Goal: Task Accomplishment & Management: Complete application form

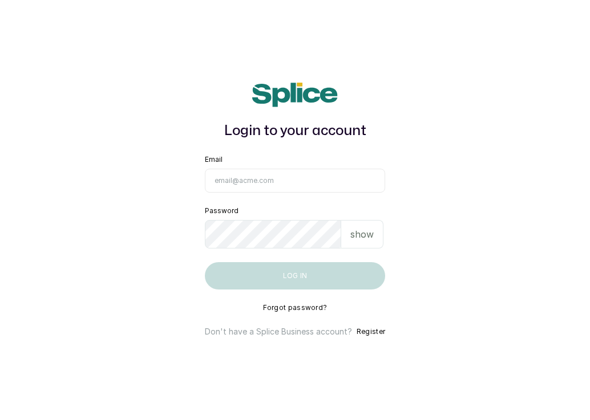
type input "[EMAIL_ADDRESS][DOMAIN_NAME]"
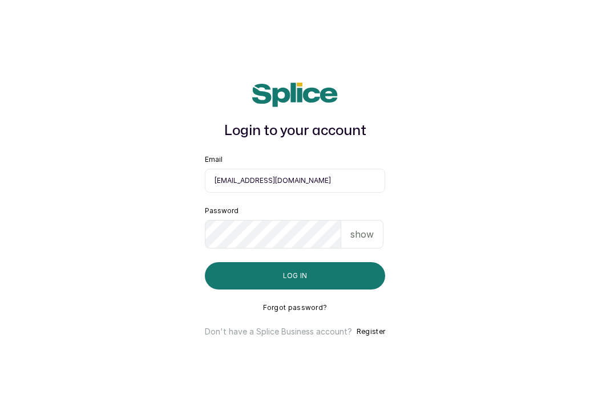
click at [291, 291] on div "Login to your account Email [EMAIL_ADDRESS][DOMAIN_NAME] Password show Log in F…" at bounding box center [294, 209] width 221 height 291
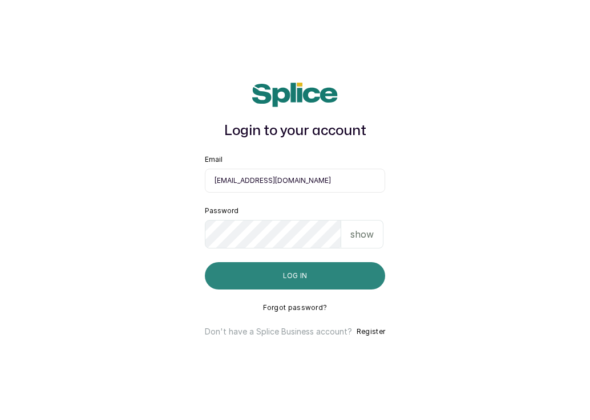
drag, startPoint x: 294, startPoint y: 276, endPoint x: 292, endPoint y: 284, distance: 8.9
click at [294, 278] on button "Log in" at bounding box center [295, 275] width 180 height 27
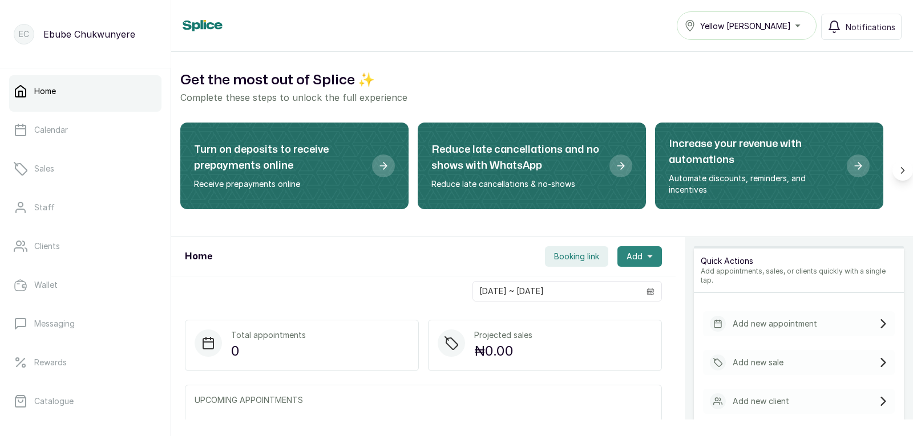
click at [589, 253] on span "Add" at bounding box center [634, 256] width 16 height 11
click at [589, 286] on span "New Appointment" at bounding box center [598, 288] width 110 height 14
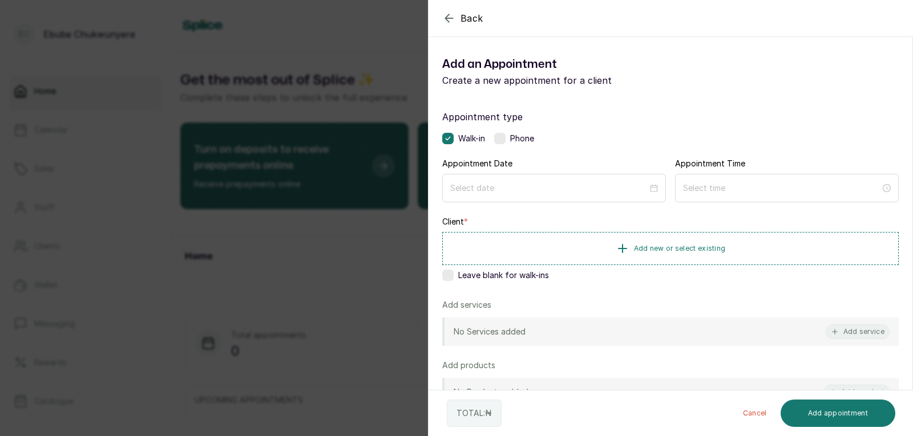
click at [499, 137] on label at bounding box center [499, 138] width 11 height 11
click at [498, 178] on div at bounding box center [554, 188] width 224 height 29
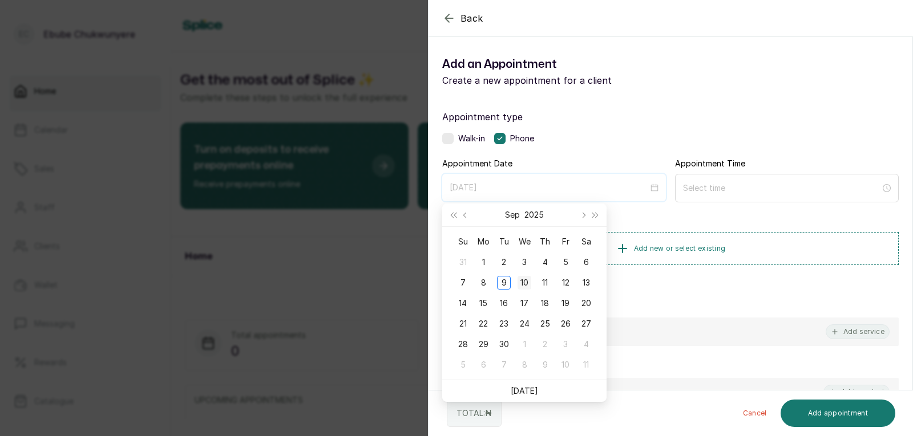
type input "[DATE]"
click at [528, 281] on div "10" at bounding box center [524, 283] width 14 height 14
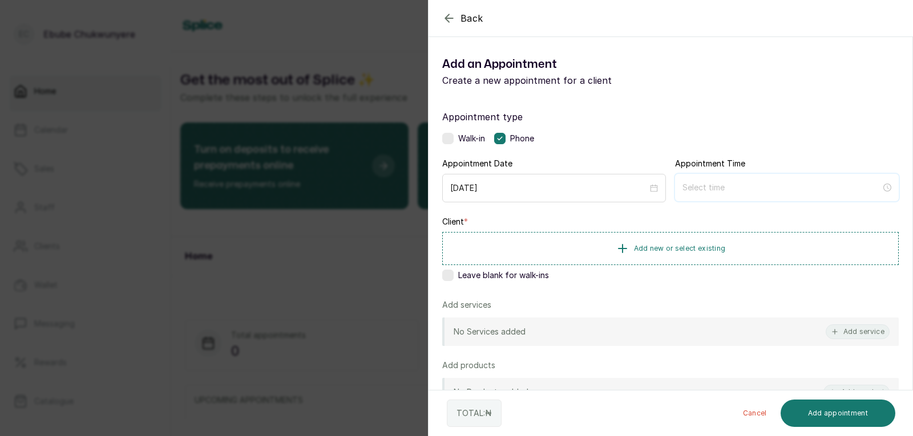
click at [589, 185] on input at bounding box center [781, 187] width 199 height 13
type input "7:00 am"
click at [589, 314] on div "09" at bounding box center [686, 314] width 27 height 16
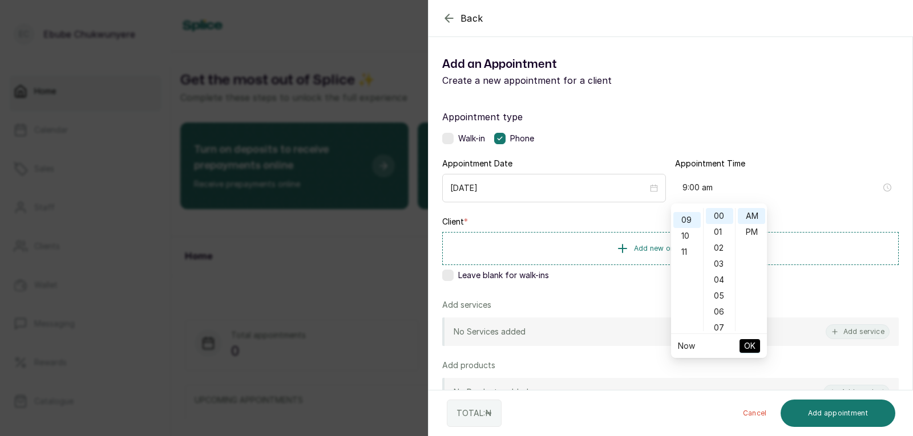
scroll to position [144, 0]
type input "9:00 am"
click at [589, 349] on span "OK" at bounding box center [749, 346] width 11 height 22
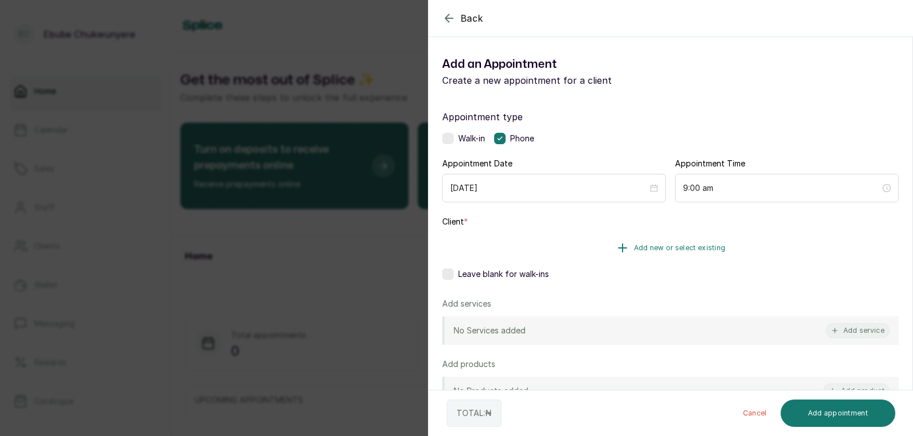
click at [589, 253] on button "Add new or select existing" at bounding box center [670, 248] width 456 height 32
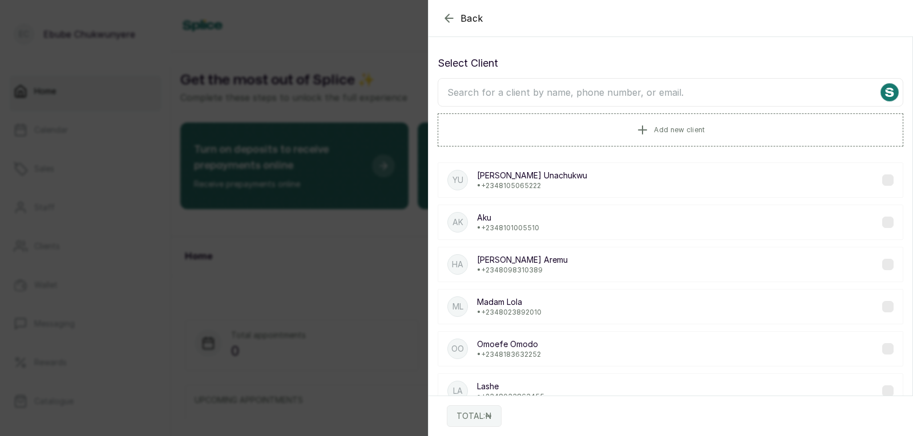
click at [543, 90] on input "text" at bounding box center [671, 92] width 466 height 29
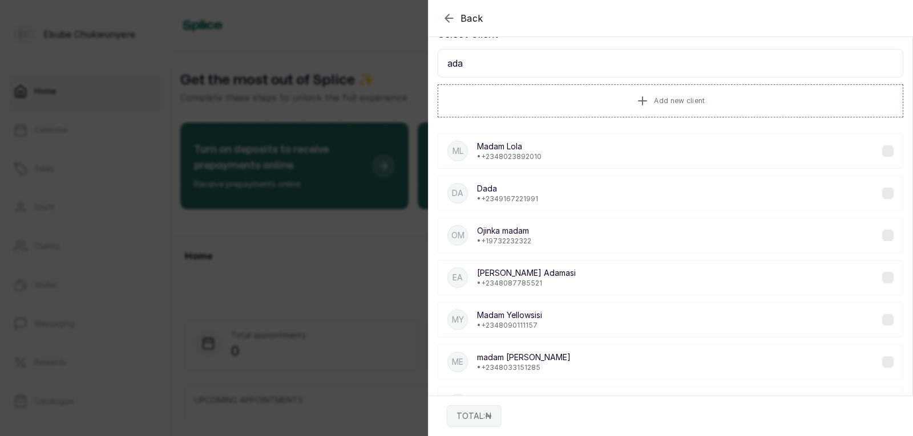
scroll to position [0, 0]
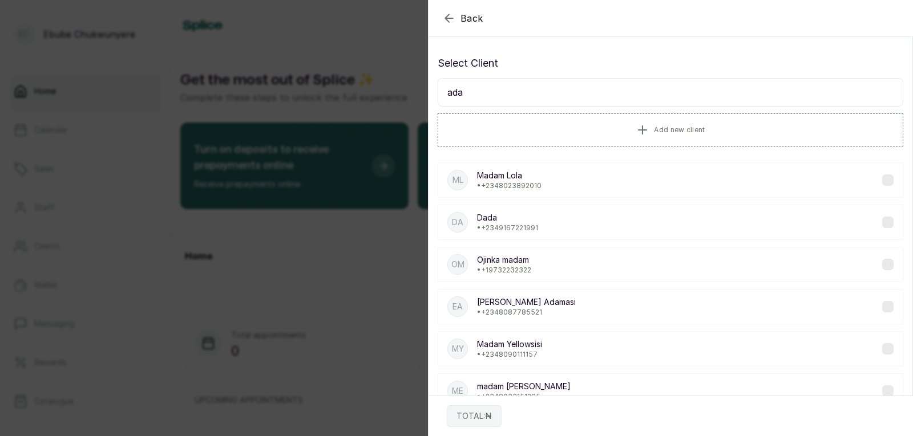
click at [589, 98] on input "ada" at bounding box center [671, 92] width 466 height 29
type input "a"
type input "tolu"
click at [589, 341] on div "AT Aunty Tolu • [PHONE_NUMBER]" at bounding box center [671, 348] width 466 height 35
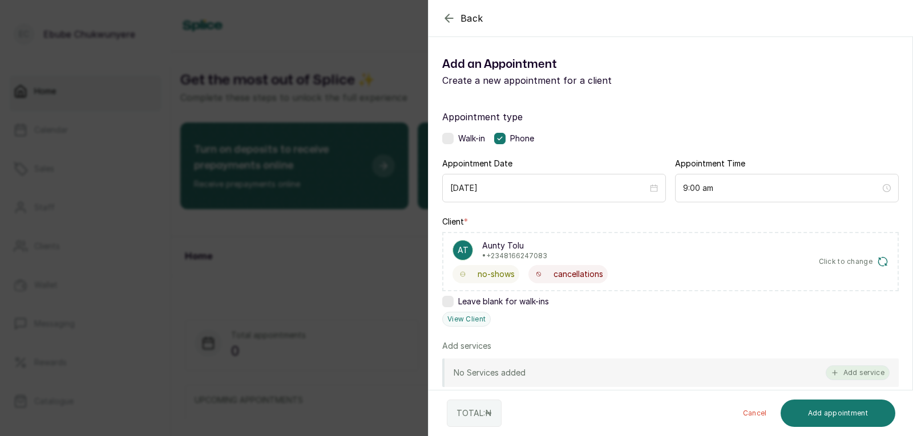
click at [589, 375] on button "Add service" at bounding box center [857, 373] width 64 height 15
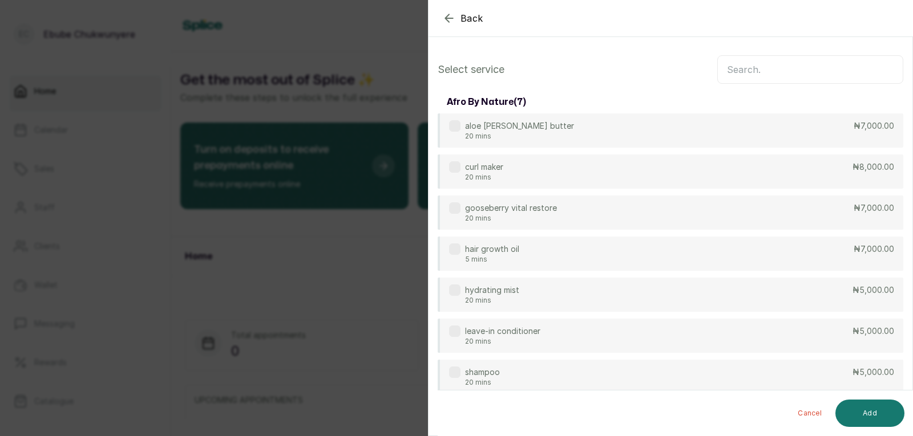
click at [589, 75] on input "text" at bounding box center [810, 69] width 186 height 29
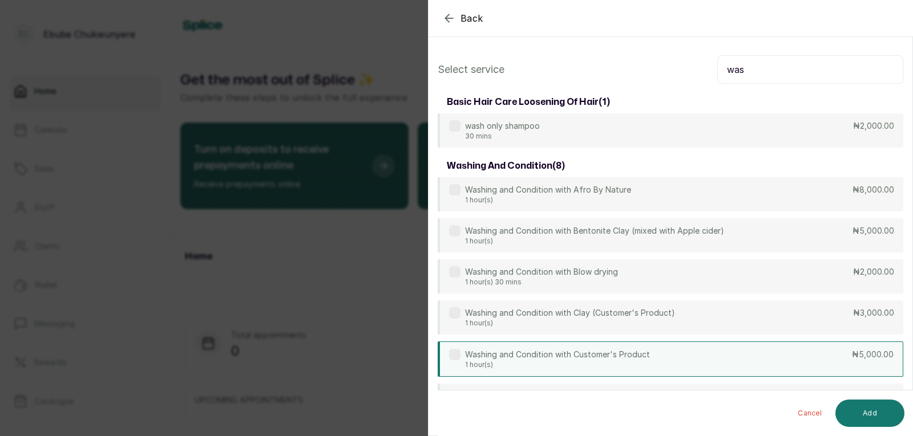
type input "was"
click at [589, 351] on div "Washing and Condition with Customer's Product 1 hour(s) ₦5,000.00" at bounding box center [671, 359] width 466 height 35
click at [589, 406] on button "Add" at bounding box center [869, 413] width 69 height 27
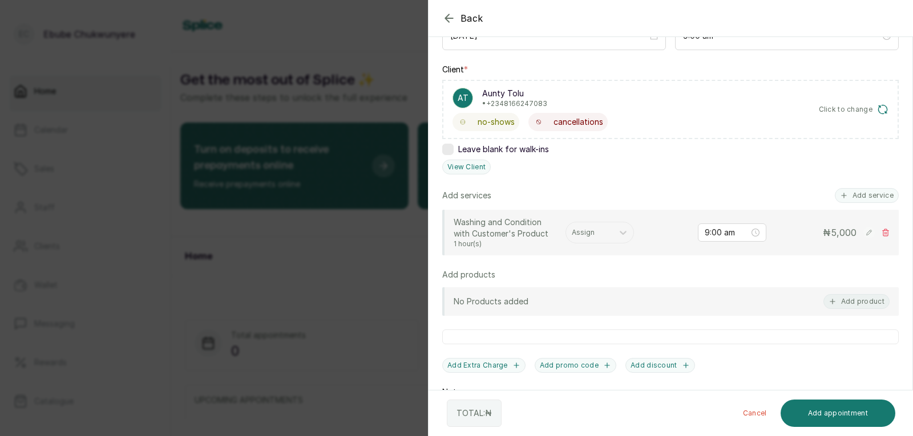
scroll to position [173, 0]
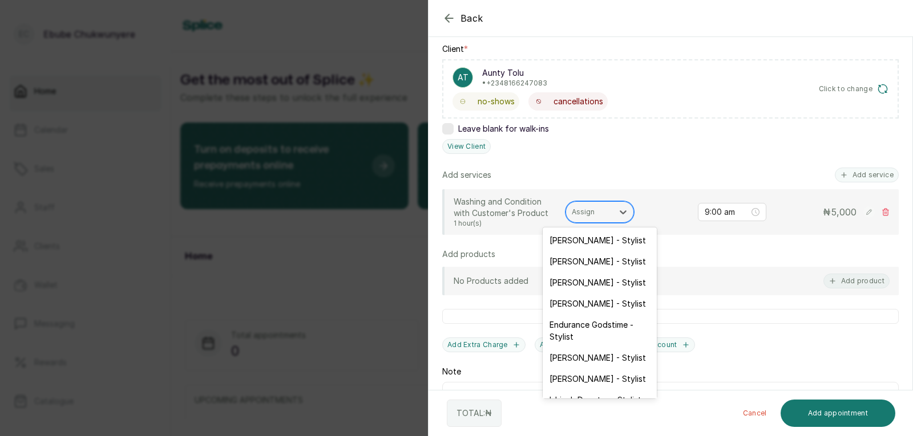
click at [589, 207] on div "Assign" at bounding box center [589, 212] width 47 height 15
click at [584, 274] on div "[PERSON_NAME] - Stylist" at bounding box center [600, 282] width 114 height 21
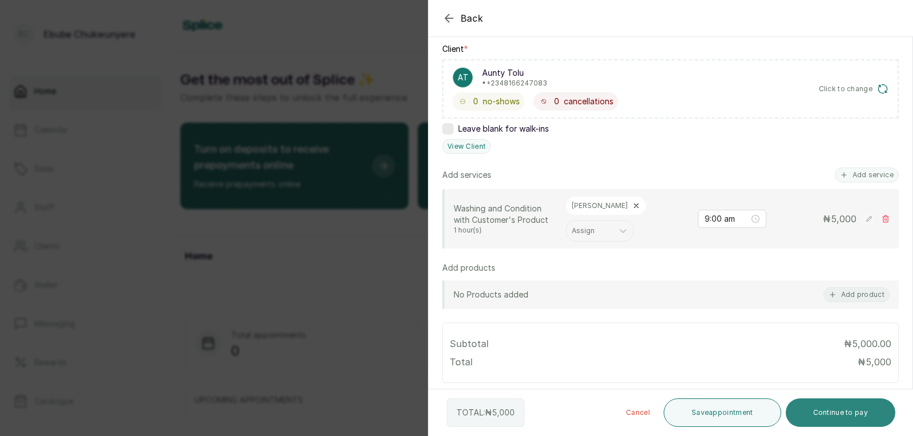
click at [589, 415] on button "Continue to pay" at bounding box center [841, 413] width 110 height 29
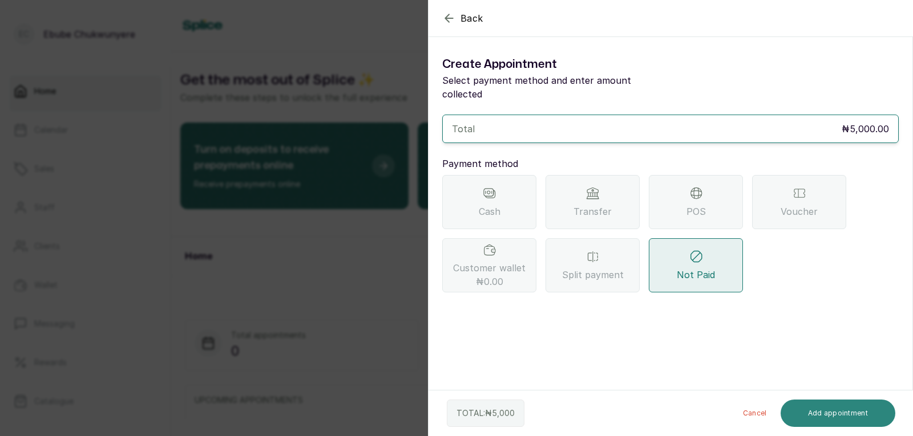
scroll to position [0, 0]
click at [450, 20] on icon "button" at bounding box center [449, 18] width 14 height 14
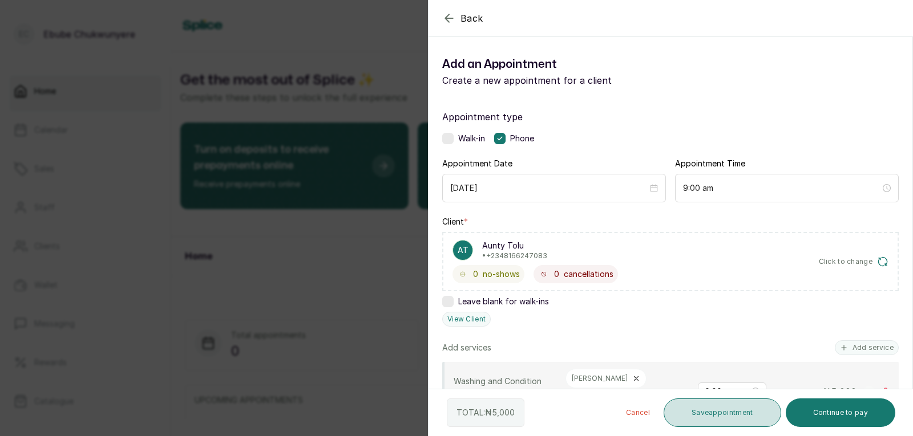
click at [589, 405] on button "Save appointment" at bounding box center [722, 413] width 118 height 29
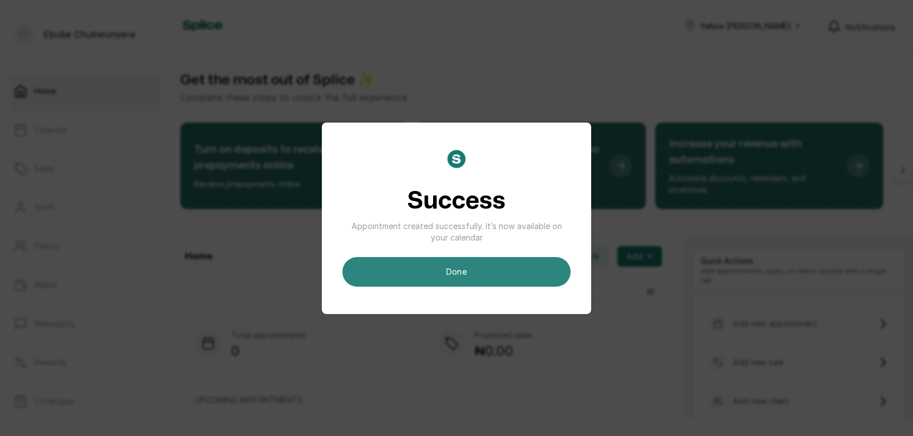
click at [479, 276] on button "done" at bounding box center [456, 272] width 228 height 30
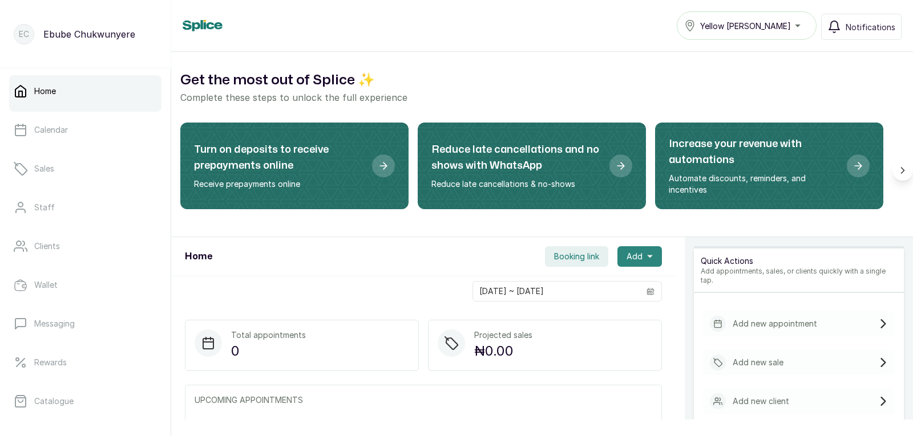
click at [589, 253] on button "Add" at bounding box center [639, 256] width 44 height 21
click at [589, 292] on span "New Appointment" at bounding box center [598, 288] width 110 height 14
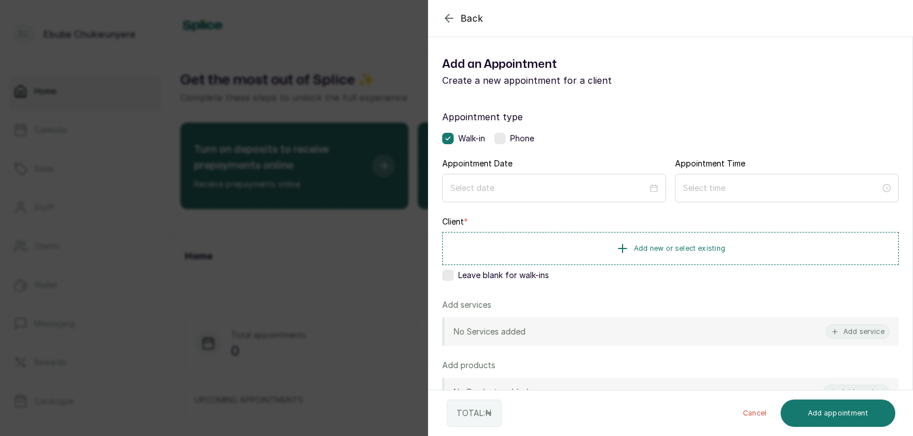
click at [498, 137] on label at bounding box center [499, 138] width 11 height 11
click at [498, 179] on div at bounding box center [554, 188] width 224 height 29
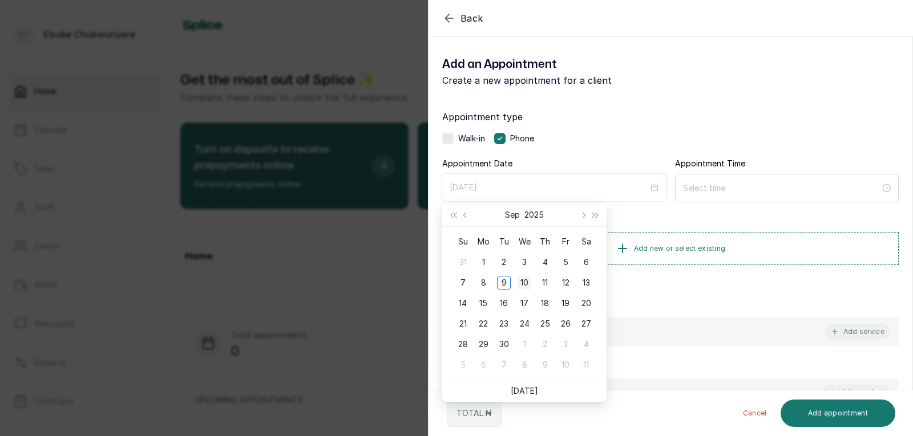
type input "[DATE]"
click at [529, 285] on div "10" at bounding box center [524, 283] width 14 height 14
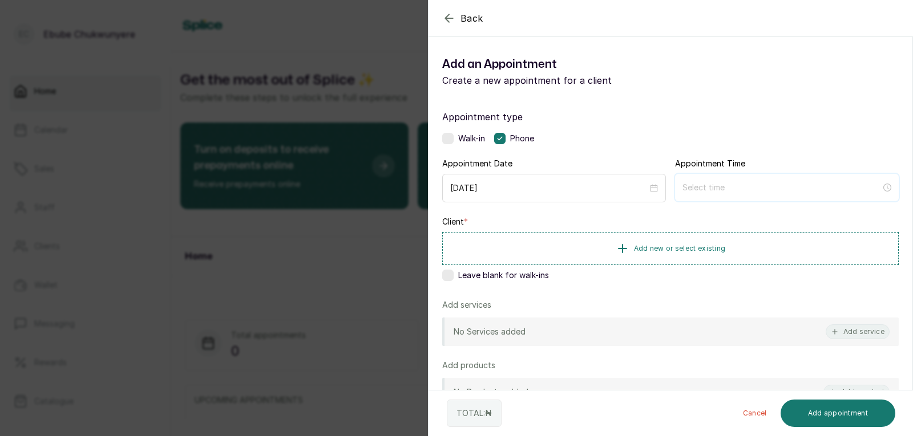
click at [589, 188] on input at bounding box center [781, 187] width 199 height 13
type input "3:00 am"
type input "4:00 am"
type input "2:00 am"
type input "4:00 am"
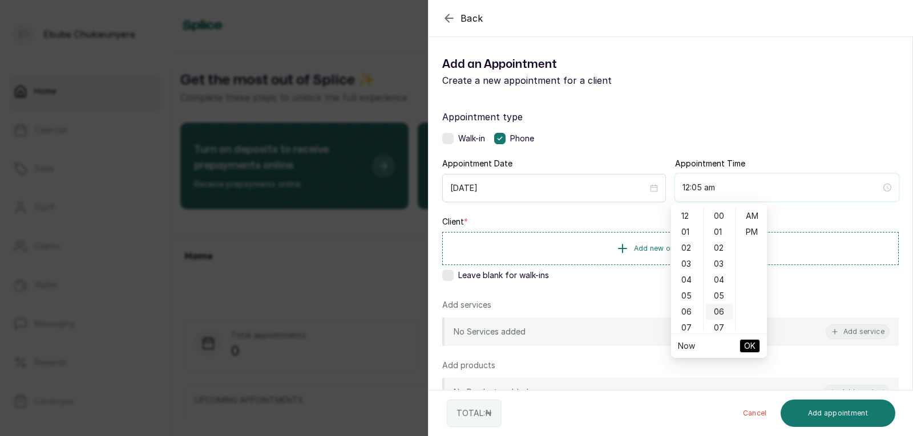
type input "12:06 am"
type input "7:00 am"
click at [589, 315] on div "09" at bounding box center [686, 314] width 27 height 16
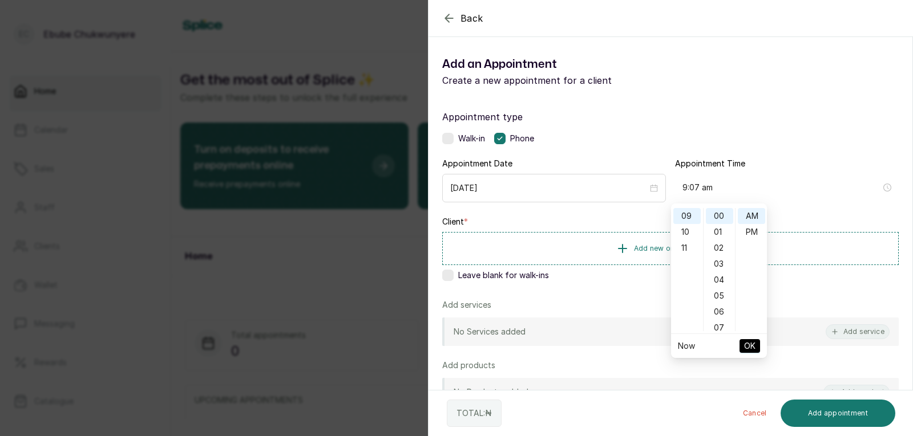
type input "9:00 am"
click at [589, 347] on span "OK" at bounding box center [749, 346] width 11 height 22
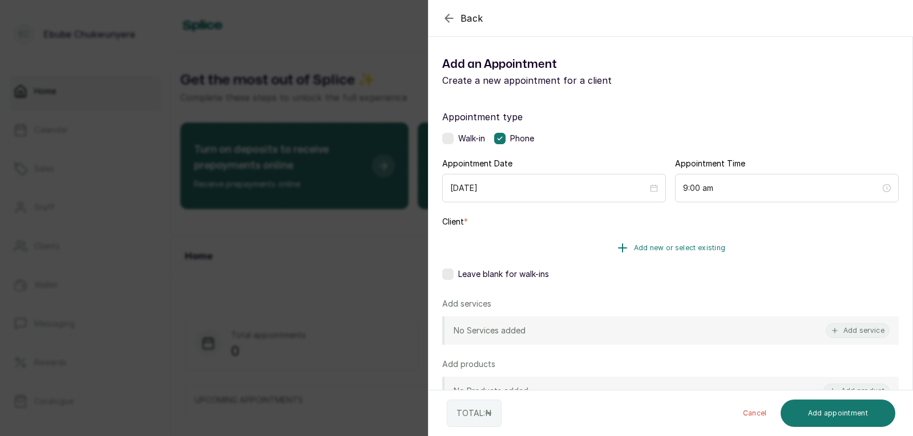
click at [589, 249] on span "Add new or select existing" at bounding box center [680, 248] width 92 height 9
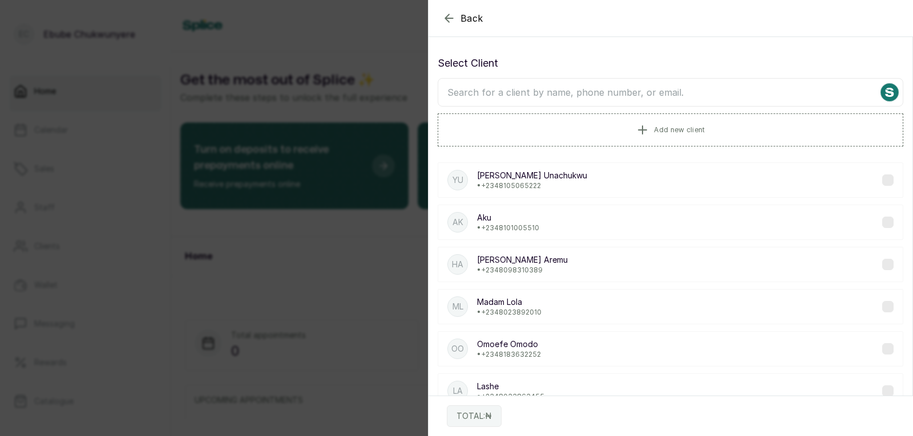
drag, startPoint x: 659, startPoint y: 91, endPoint x: 660, endPoint y: 98, distance: 6.4
click at [589, 91] on input "text" at bounding box center [671, 92] width 466 height 29
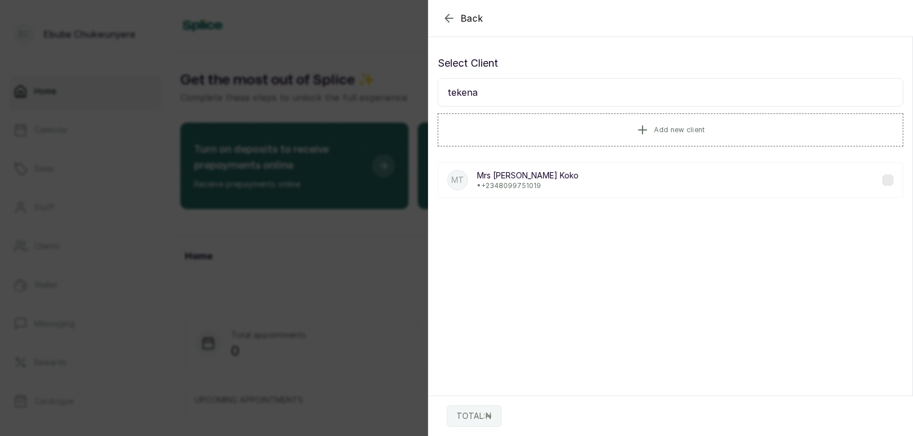
type input "tekena"
click at [575, 184] on div "MT Mrs [PERSON_NAME] • [PHONE_NUMBER]" at bounding box center [671, 180] width 466 height 35
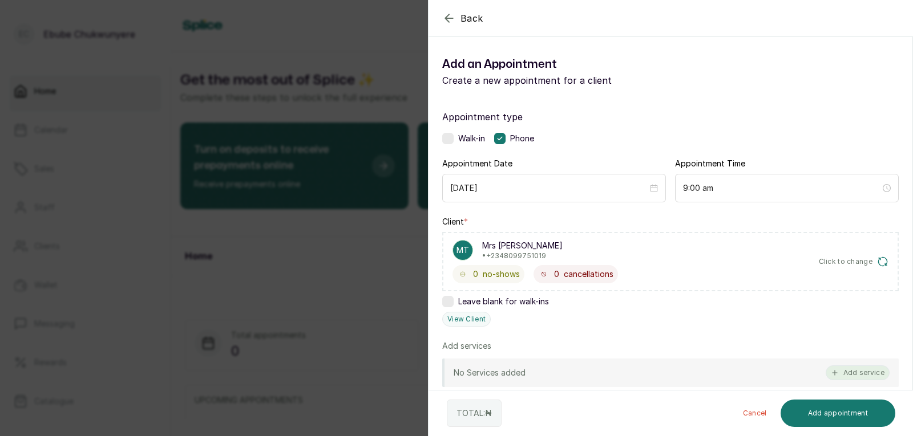
click at [589, 369] on button "Add service" at bounding box center [857, 373] width 64 height 15
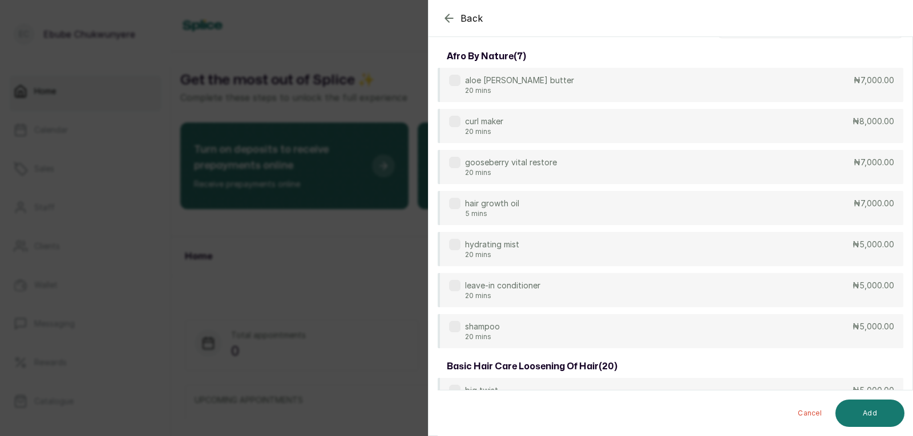
scroll to position [0, 0]
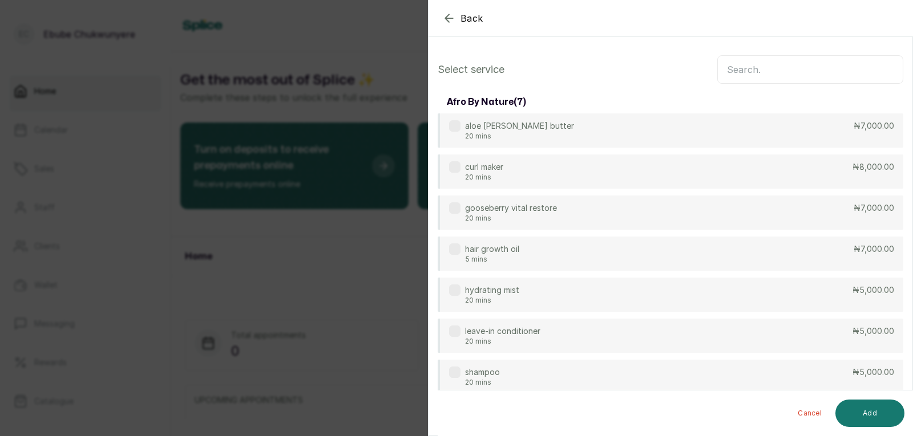
click at [589, 73] on input "text" at bounding box center [810, 69] width 186 height 29
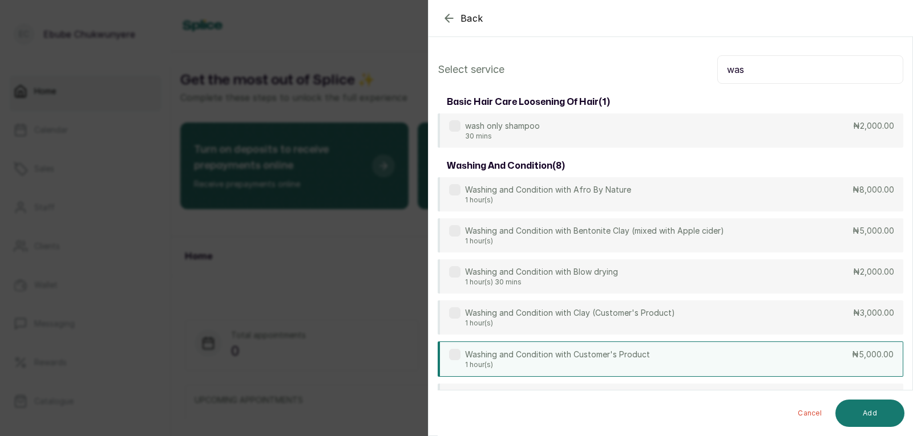
type input "was"
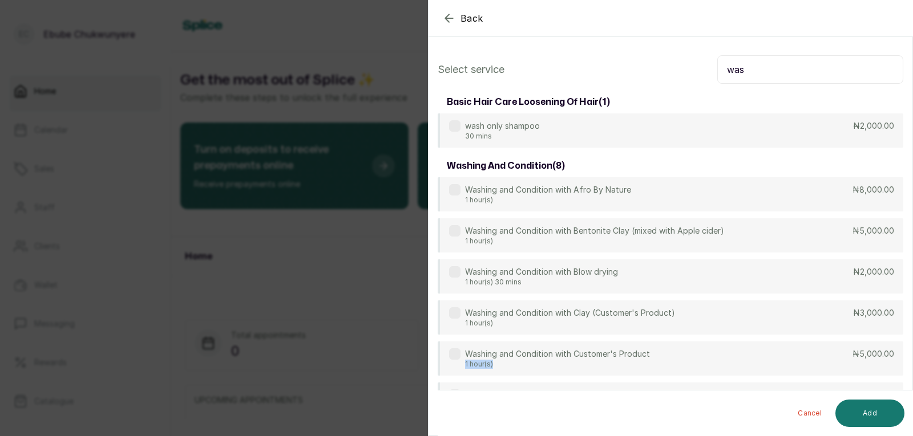
drag, startPoint x: 732, startPoint y: 359, endPoint x: 729, endPoint y: 382, distance: 23.0
click at [589, 371] on div "Washing and Condition with Customer's Product 1 hour(s) ₦5,000.00" at bounding box center [671, 359] width 466 height 34
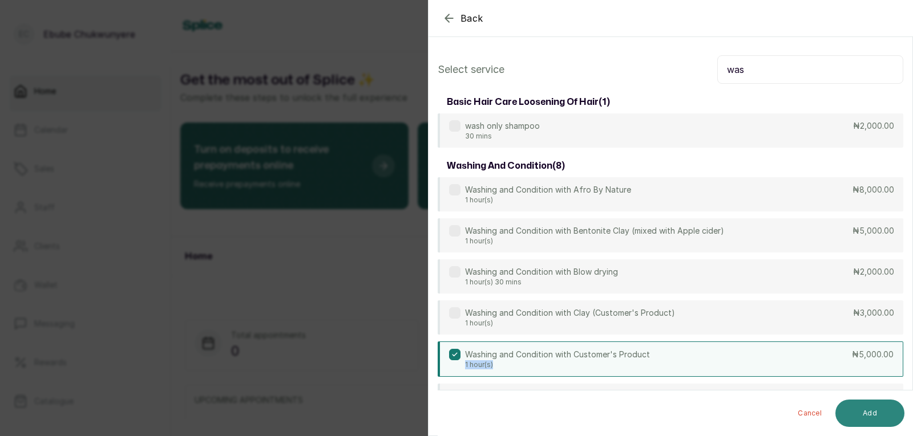
click at [589, 412] on button "Add" at bounding box center [869, 413] width 69 height 27
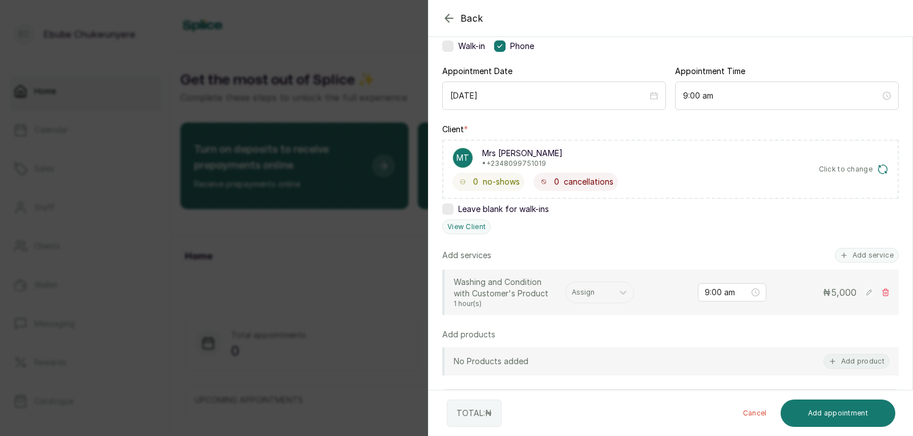
scroll to position [101, 0]
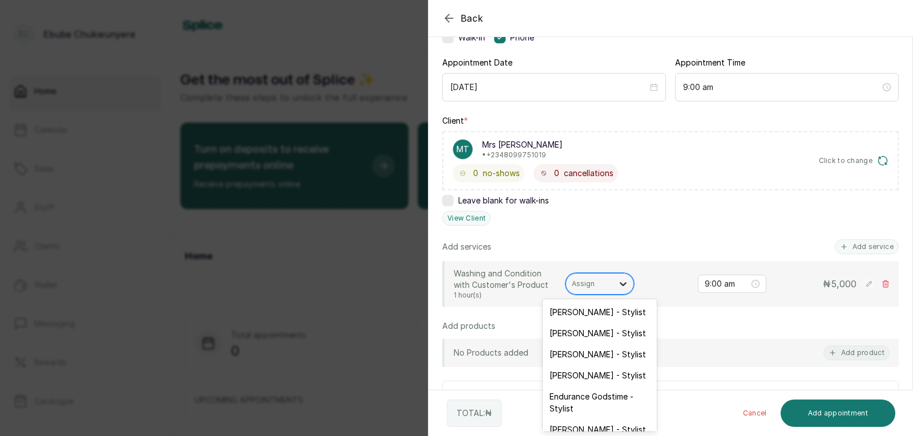
click at [589, 286] on div at bounding box center [623, 284] width 21 height 21
click at [589, 420] on div "[PERSON_NAME] - Stylist" at bounding box center [600, 429] width 114 height 21
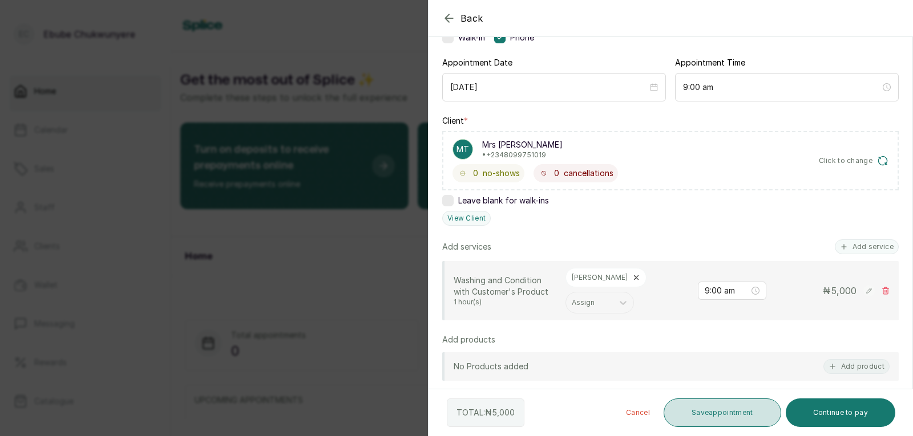
click at [589, 411] on button "Save appointment" at bounding box center [722, 413] width 118 height 29
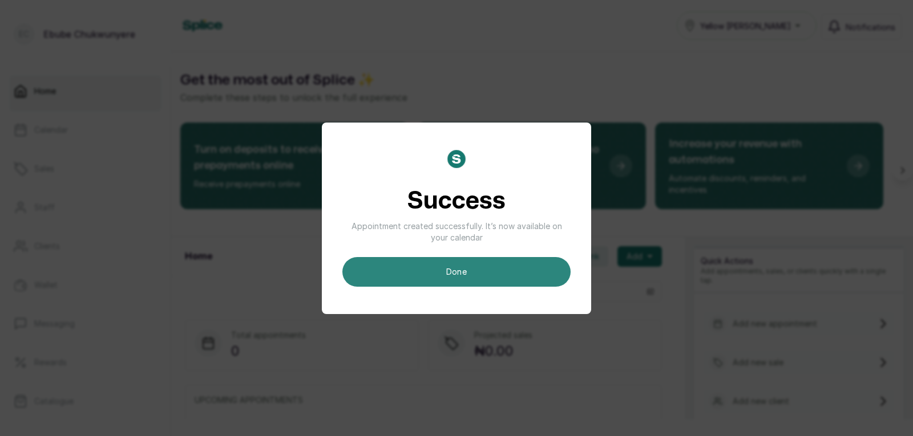
click at [501, 272] on button "done" at bounding box center [456, 272] width 228 height 30
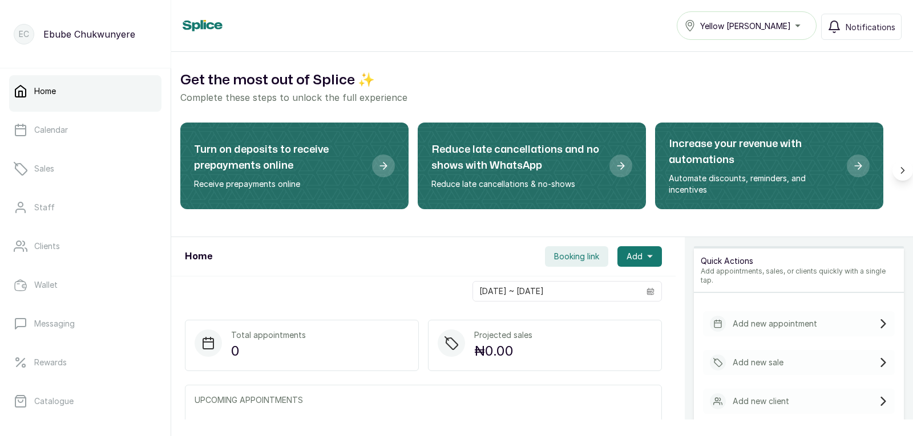
click at [589, 311] on div "Add new appointment" at bounding box center [799, 323] width 192 height 25
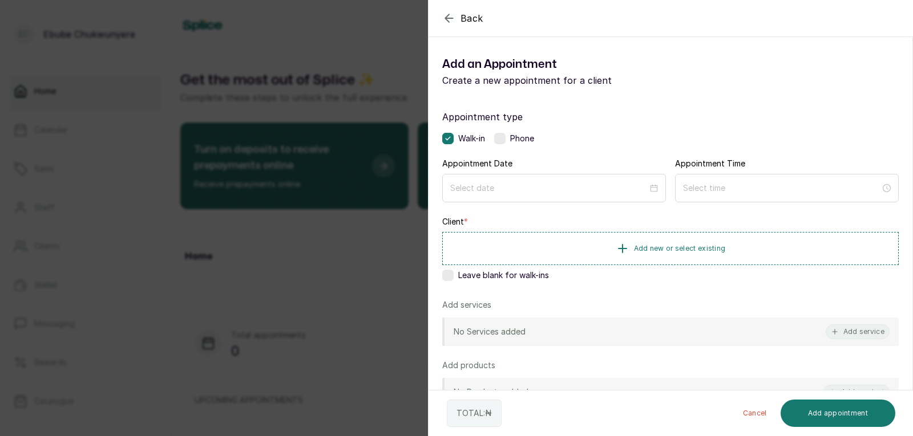
click at [502, 138] on label at bounding box center [499, 138] width 11 height 11
click at [529, 190] on input at bounding box center [549, 187] width 199 height 13
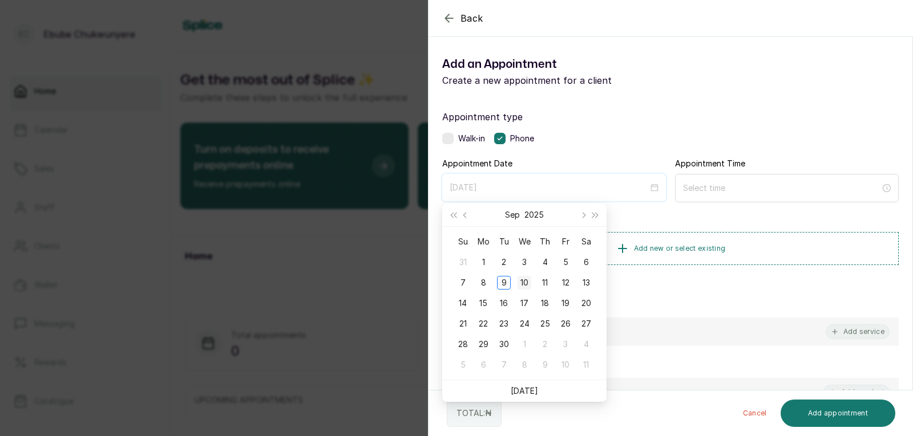
type input "[DATE]"
click at [527, 277] on div "10" at bounding box center [524, 283] width 14 height 14
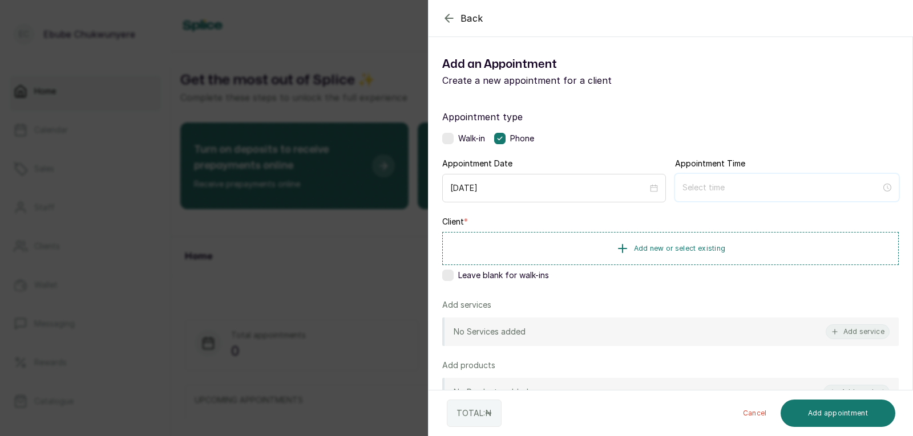
click at [589, 184] on input at bounding box center [781, 187] width 199 height 13
type input "7:00 am"
click at [589, 262] on div "09" at bounding box center [686, 269] width 27 height 16
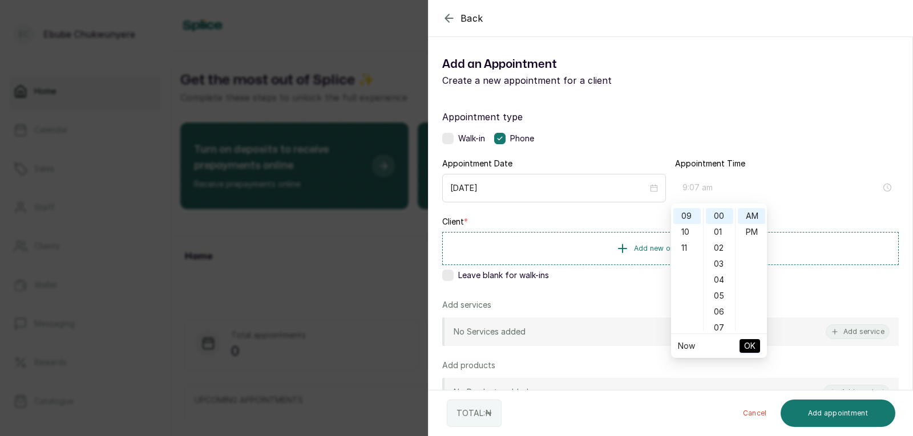
type input "9:00 am"
click at [589, 341] on span "OK" at bounding box center [749, 346] width 11 height 22
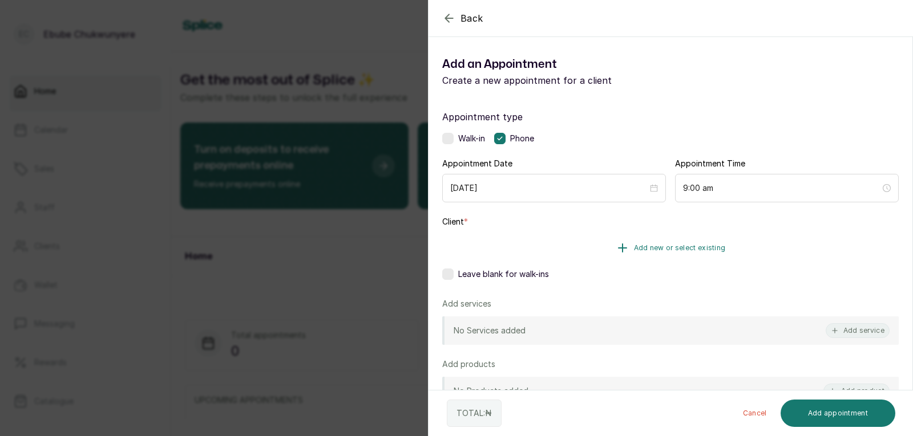
click at [589, 250] on button "Add new or select existing" at bounding box center [670, 248] width 456 height 32
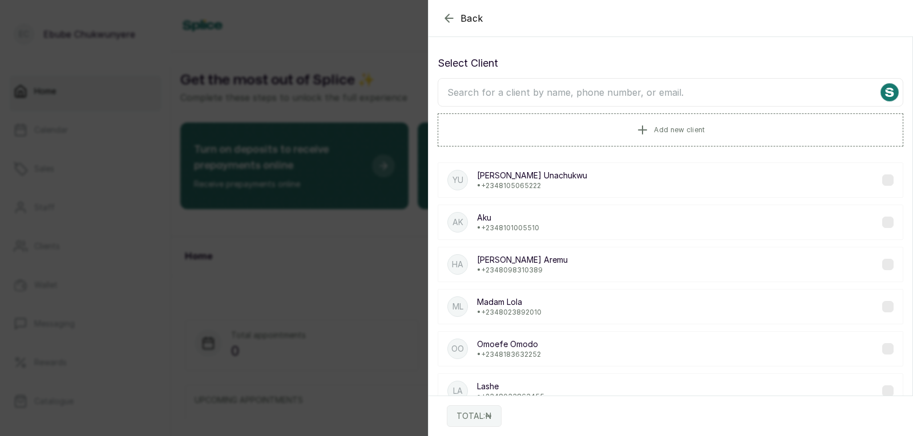
click at [589, 102] on input "text" at bounding box center [671, 92] width 466 height 29
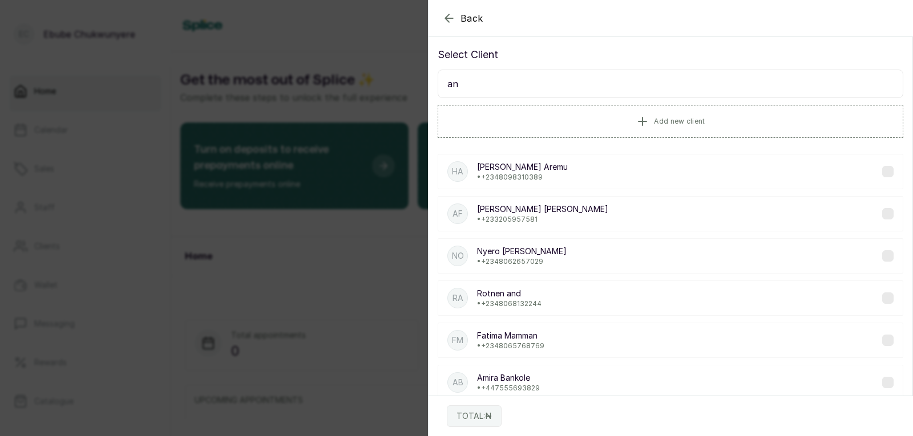
scroll to position [0, 0]
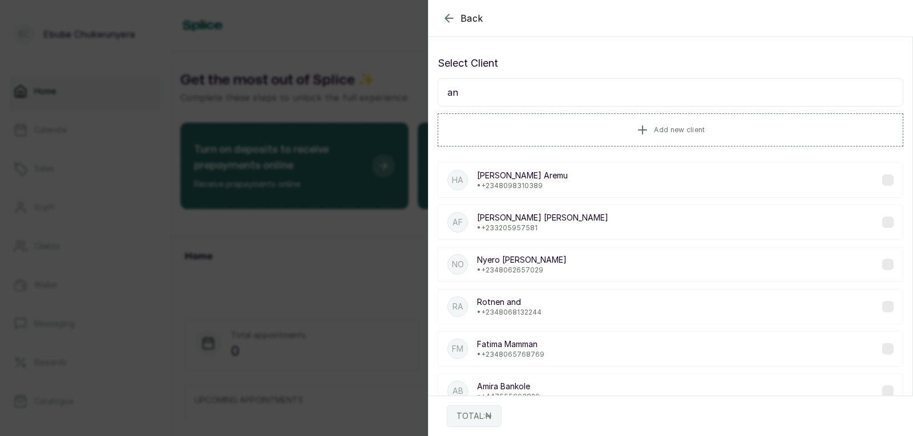
click at [589, 80] on input "an" at bounding box center [671, 92] width 466 height 29
click at [589, 94] on input "am" at bounding box center [671, 92] width 466 height 29
drag, startPoint x: 823, startPoint y: 92, endPoint x: 815, endPoint y: 102, distance: 12.2
click at [589, 94] on input "am" at bounding box center [671, 92] width 466 height 29
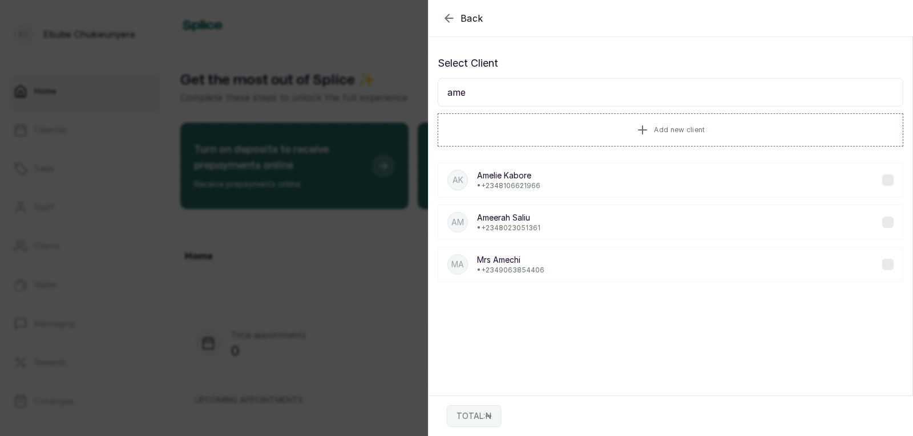
type input "ame"
click at [589, 173] on div "AK [PERSON_NAME] • [PHONE_NUMBER]" at bounding box center [671, 180] width 466 height 35
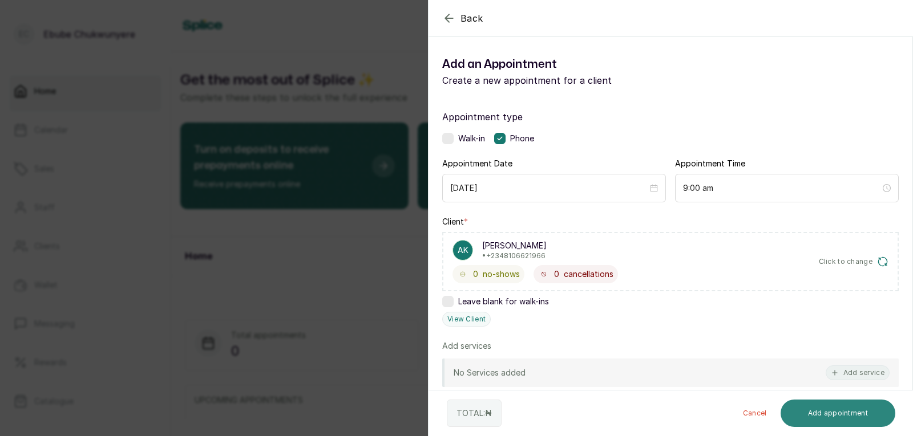
click at [589, 412] on button "Add appointment" at bounding box center [837, 413] width 115 height 27
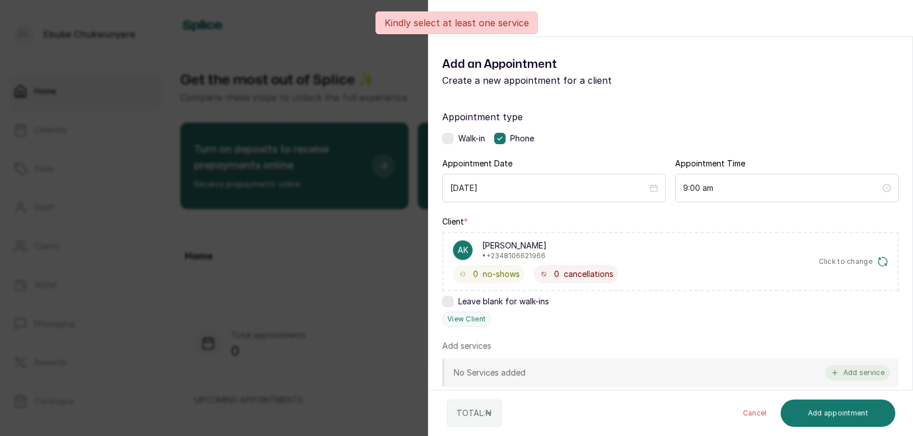
click at [589, 372] on button "Add service" at bounding box center [857, 373] width 64 height 15
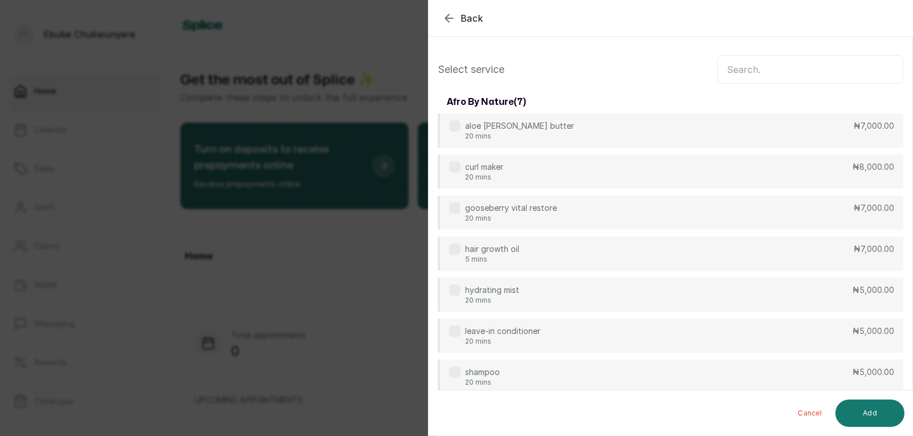
click at [589, 63] on input "text" at bounding box center [810, 69] width 186 height 29
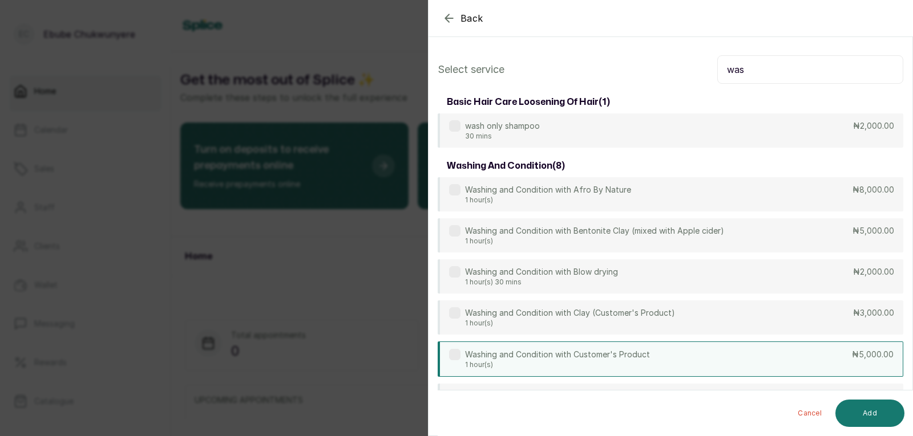
type input "was"
click at [589, 352] on div "Washing and Condition with Customer's Product 1 hour(s) ₦5,000.00" at bounding box center [671, 359] width 466 height 35
click at [589, 417] on button "Add" at bounding box center [869, 413] width 69 height 27
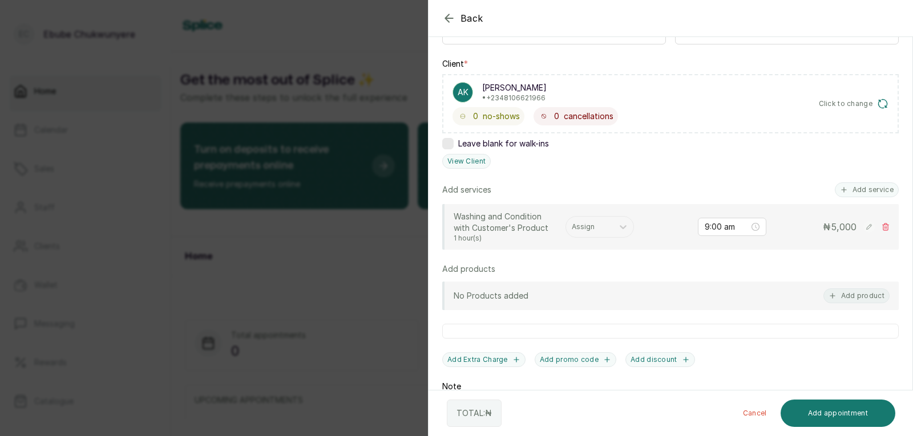
scroll to position [160, 0]
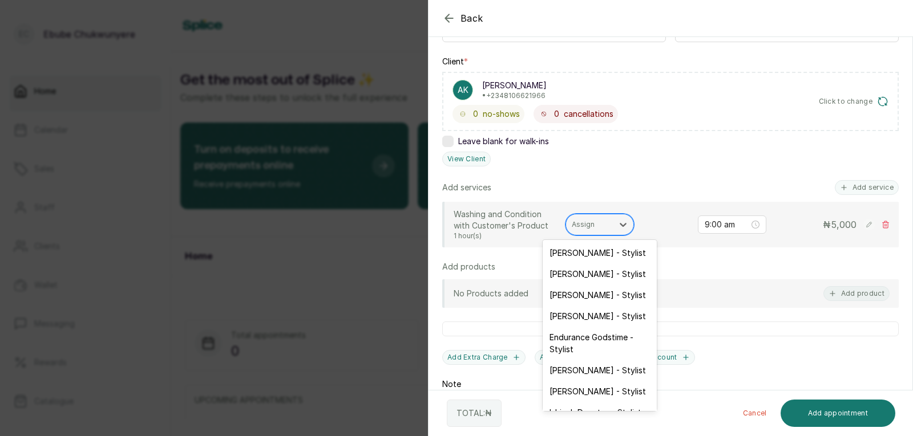
click at [589, 229] on div at bounding box center [589, 225] width 35 height 10
click at [587, 332] on div "Endurance Godstime - Stylist" at bounding box center [600, 343] width 114 height 33
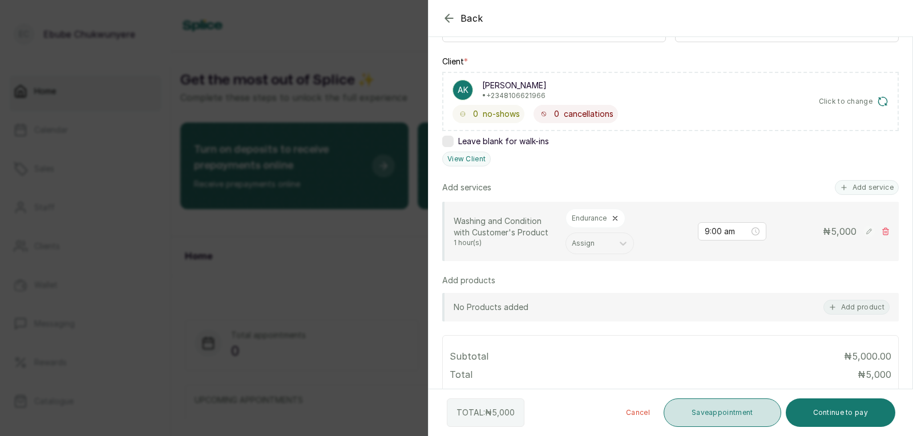
click at [589, 411] on button "Save appointment" at bounding box center [722, 413] width 118 height 29
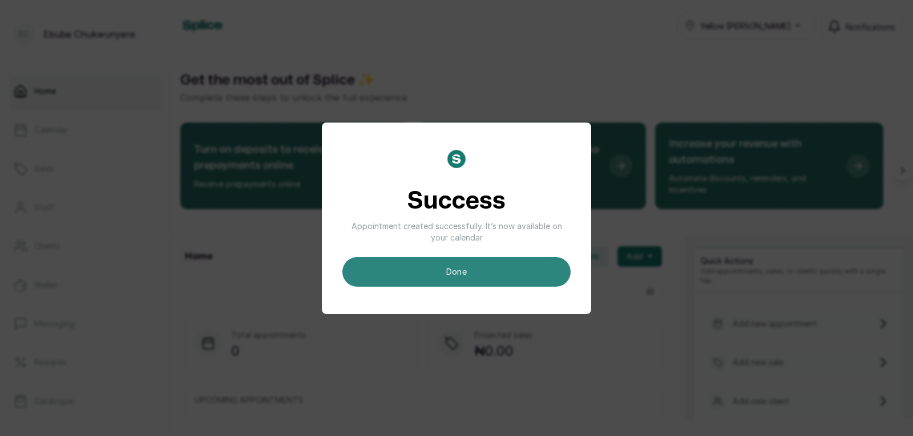
click at [481, 269] on button "done" at bounding box center [456, 272] width 228 height 30
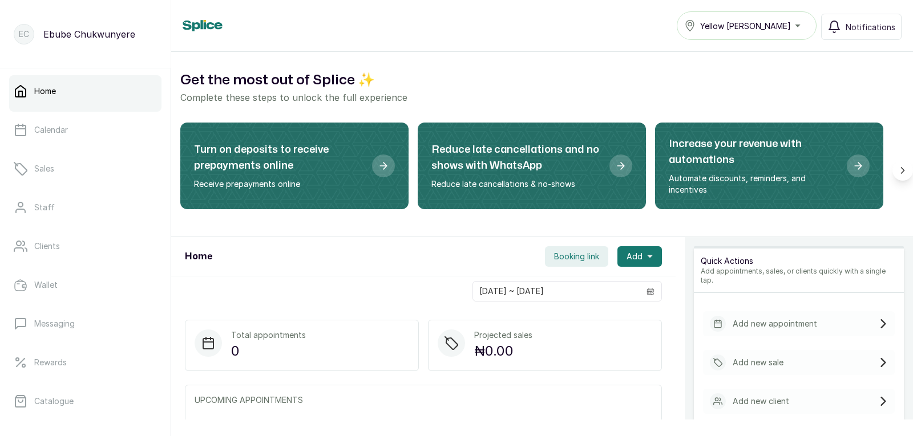
click at [589, 315] on div "Add new appointment" at bounding box center [799, 323] width 192 height 25
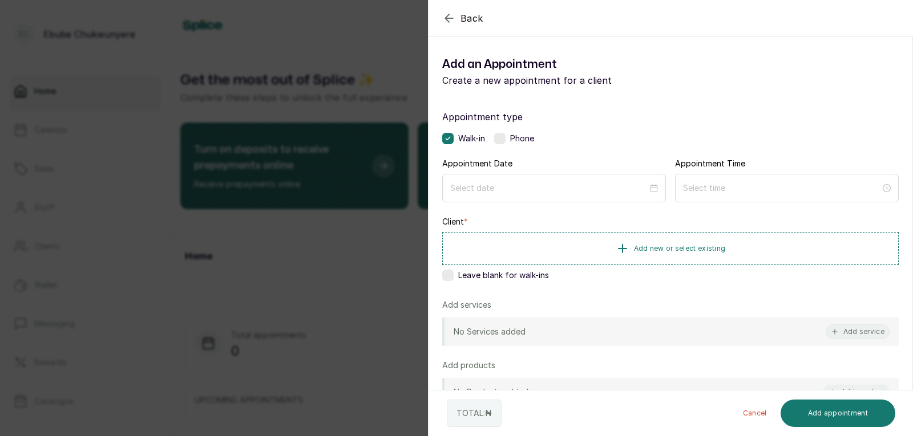
click at [500, 136] on label at bounding box center [499, 138] width 11 height 11
click at [512, 189] on input at bounding box center [549, 187] width 199 height 13
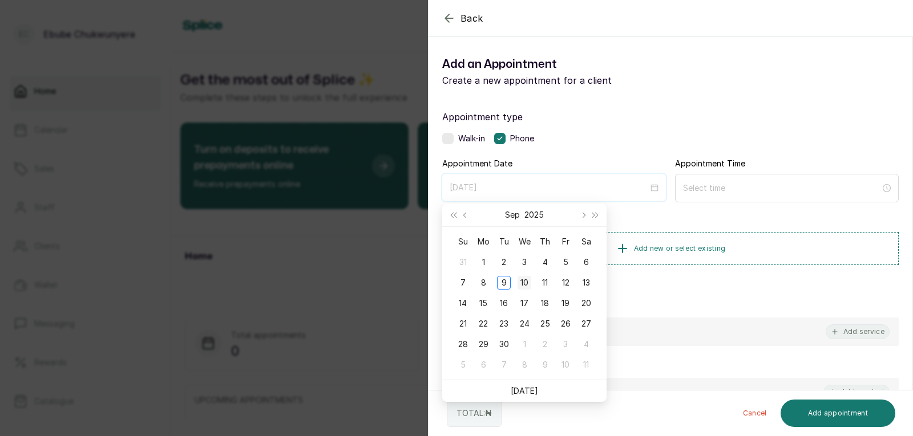
type input "[DATE]"
click at [524, 280] on div "10" at bounding box center [524, 283] width 14 height 14
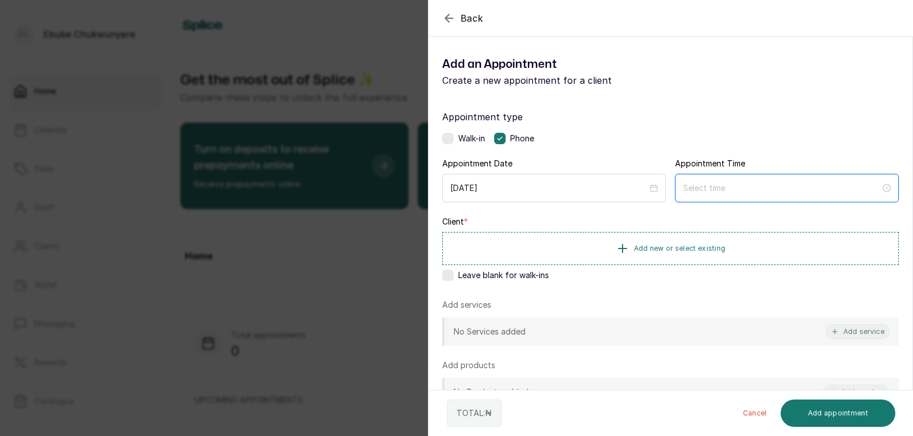
click at [589, 192] on input at bounding box center [781, 188] width 197 height 13
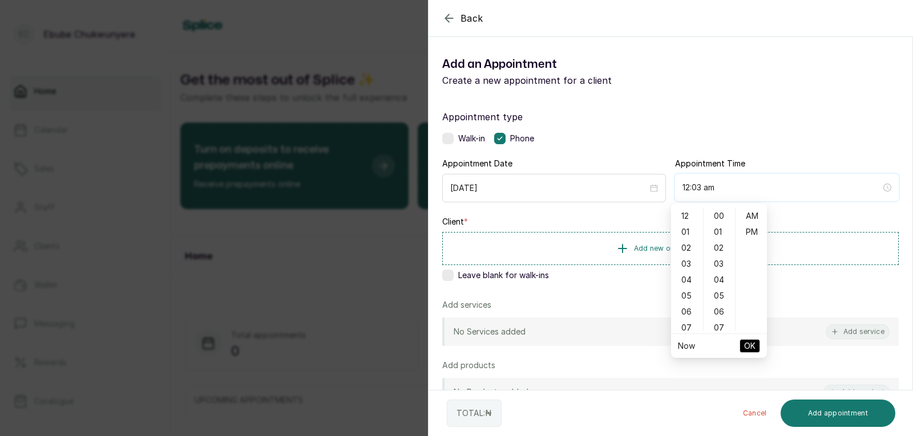
type input "12:04 am"
type input "7:00 am"
click at [589, 317] on div "09" at bounding box center [686, 314] width 27 height 16
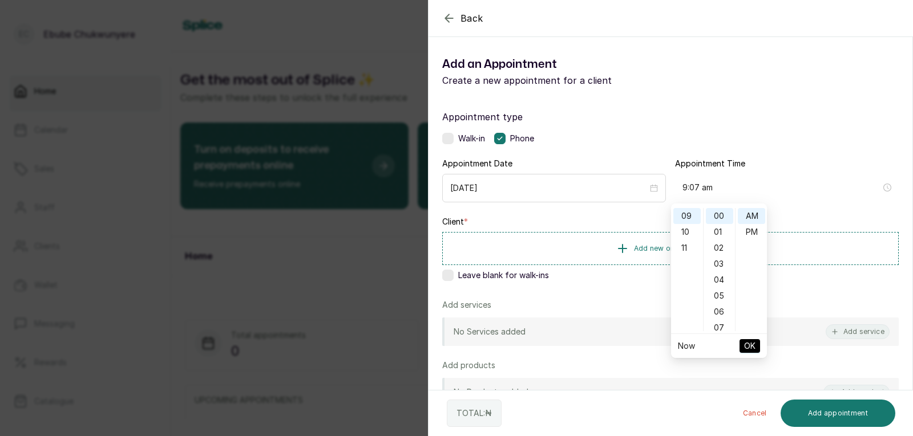
type input "9:00 am"
click at [589, 349] on button "OK" at bounding box center [749, 346] width 21 height 14
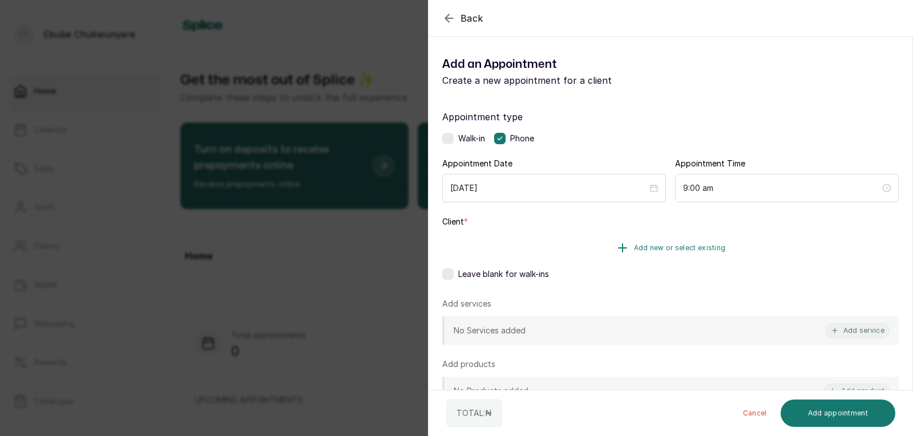
click at [589, 246] on button "Add new or select existing" at bounding box center [670, 248] width 456 height 32
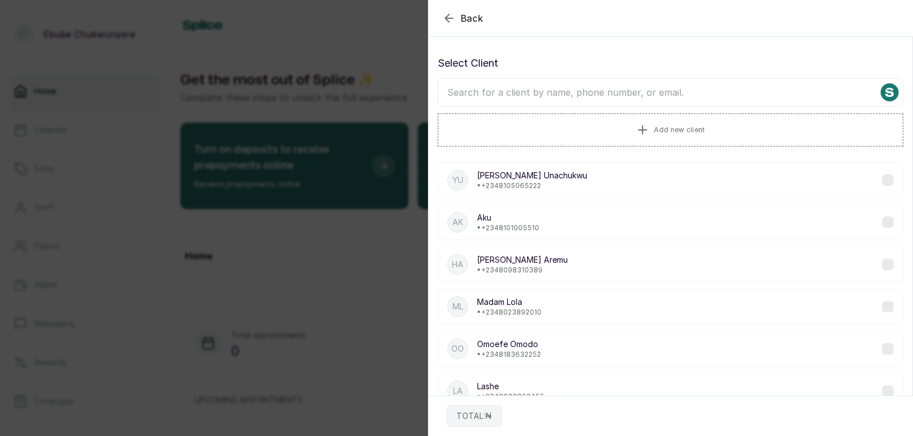
click at [589, 93] on input "text" at bounding box center [671, 92] width 466 height 29
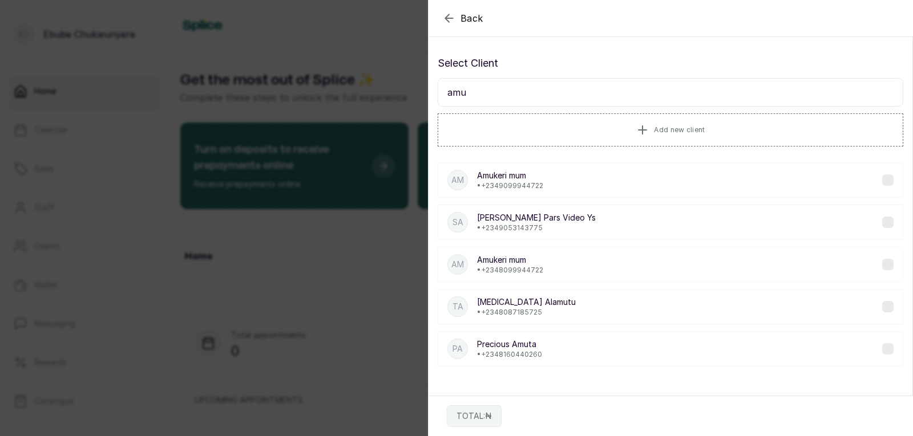
type input "amu"
click at [589, 175] on div "Am Amukeri mum • [PHONE_NUMBER]" at bounding box center [671, 180] width 466 height 35
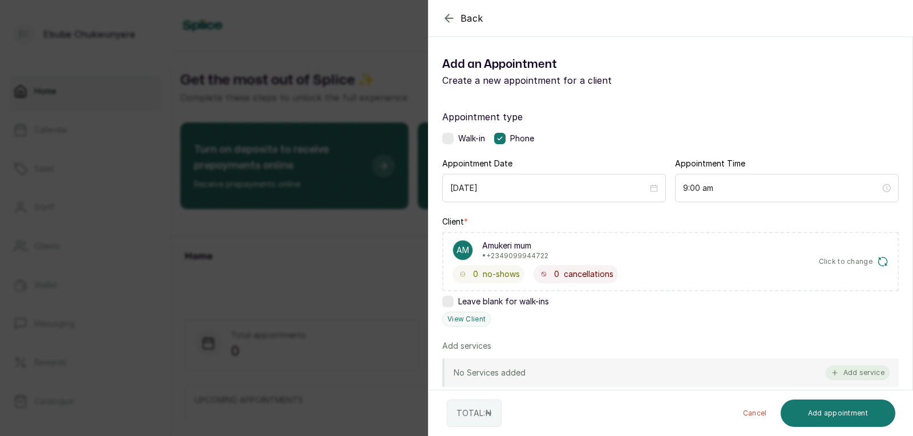
click at [589, 371] on button "Add service" at bounding box center [857, 373] width 64 height 15
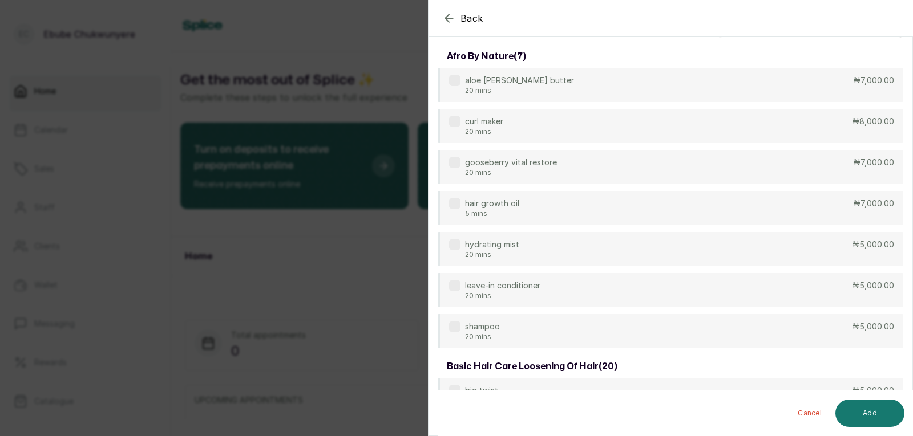
scroll to position [0, 0]
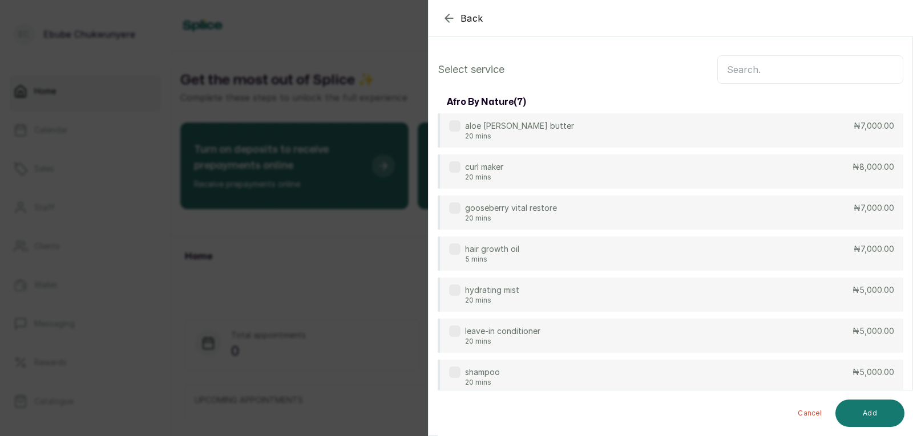
click at [589, 76] on input "text" at bounding box center [810, 69] width 186 height 29
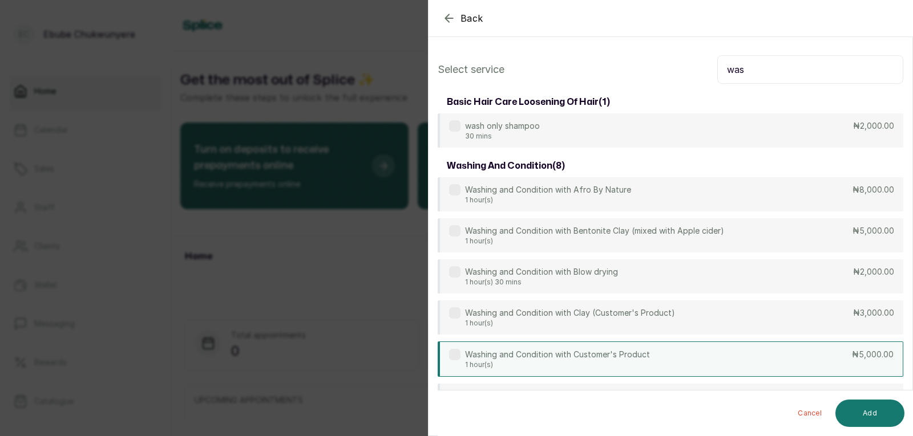
type input "was"
click at [589, 351] on div "Washing and Condition with Customer's Product 1 hour(s) ₦5,000.00" at bounding box center [671, 359] width 466 height 35
click at [589, 412] on button "Add" at bounding box center [869, 413] width 69 height 27
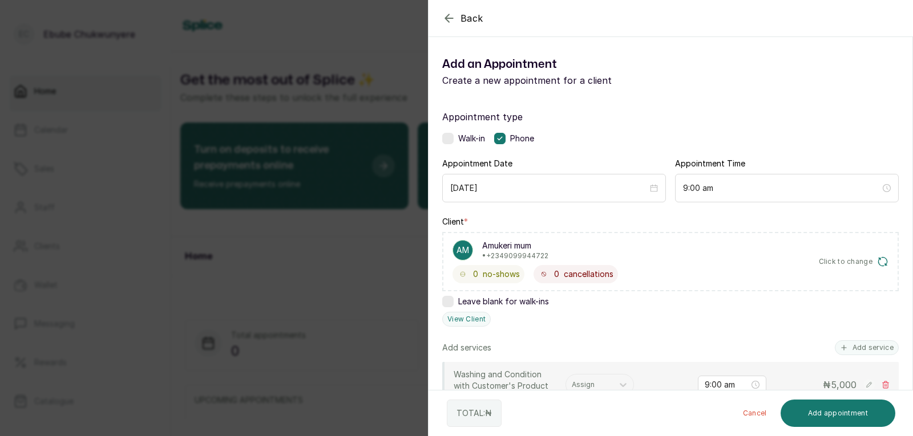
drag, startPoint x: 912, startPoint y: 242, endPoint x: 912, endPoint y: 284, distance: 42.2
click at [589, 284] on section "Back Add Appointment Add an Appointment Create a new appointment for a client A…" at bounding box center [670, 218] width 485 height 436
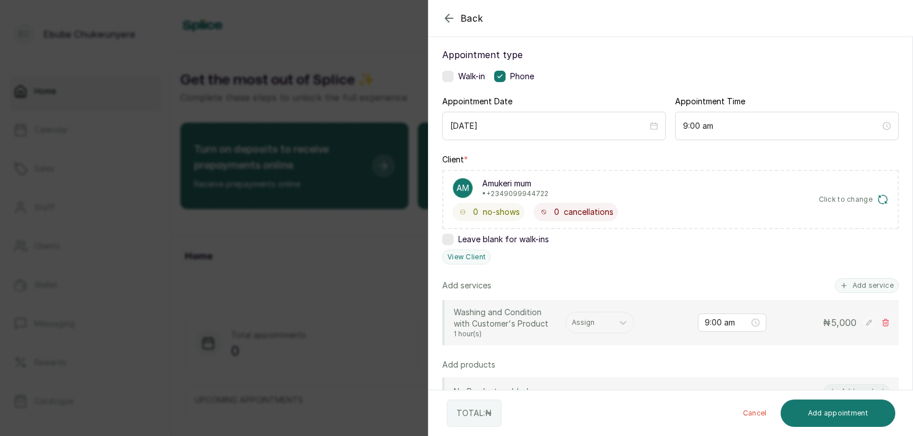
scroll to position [66, 0]
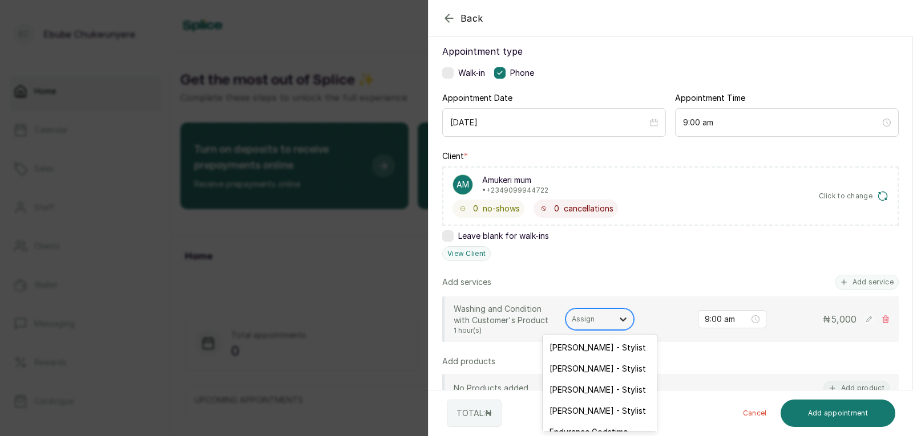
click at [589, 313] on div at bounding box center [623, 319] width 21 height 21
click at [589, 404] on div "[PERSON_NAME] - Stylist" at bounding box center [600, 410] width 114 height 21
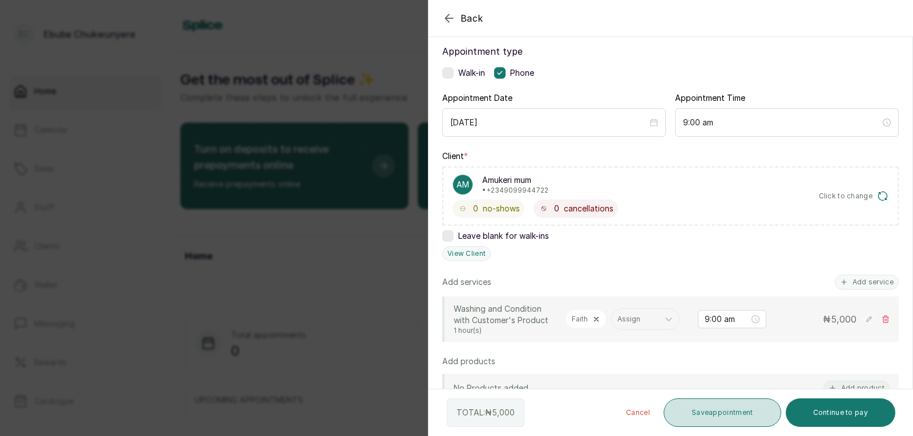
click at [589, 406] on button "Save appointment" at bounding box center [722, 413] width 118 height 29
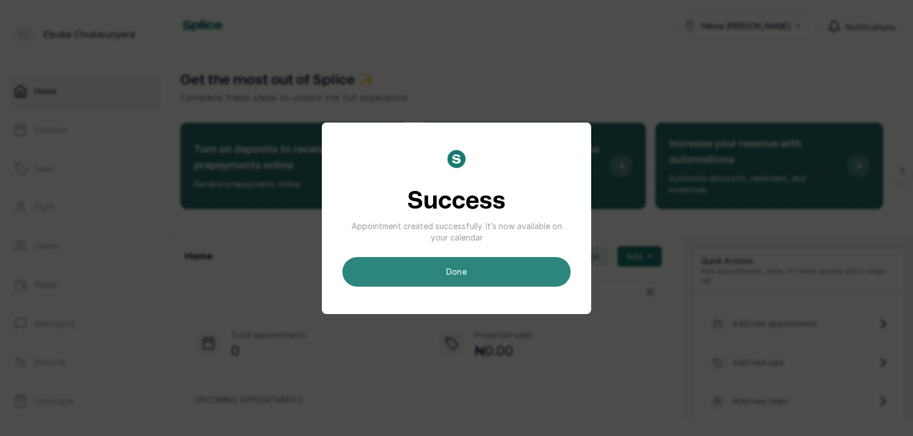
click at [540, 261] on button "done" at bounding box center [456, 272] width 228 height 30
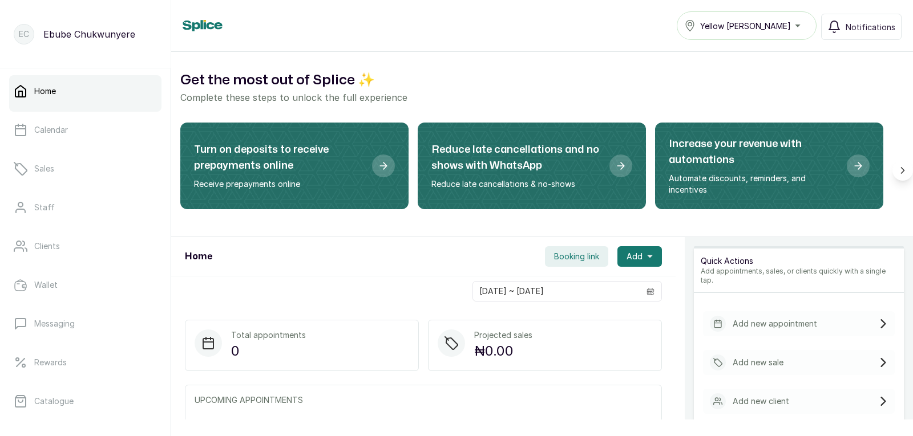
click at [589, 322] on div "Add new appointment" at bounding box center [799, 323] width 192 height 25
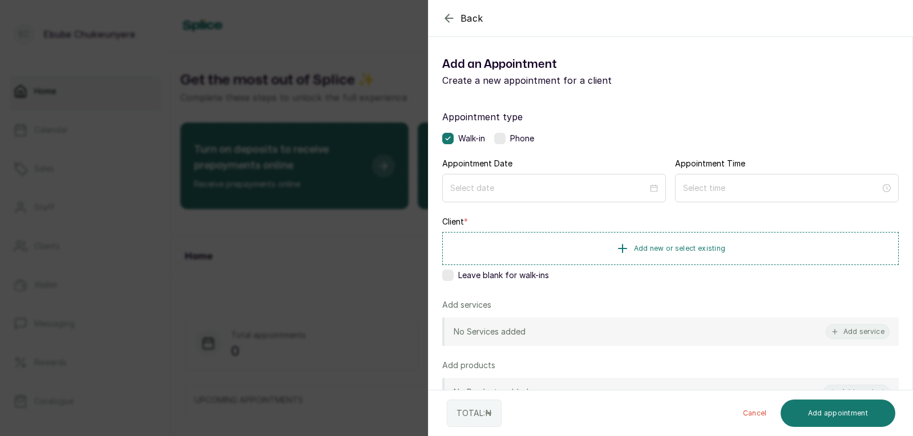
click at [501, 136] on label at bounding box center [499, 138] width 11 height 11
click at [541, 192] on input at bounding box center [549, 187] width 199 height 13
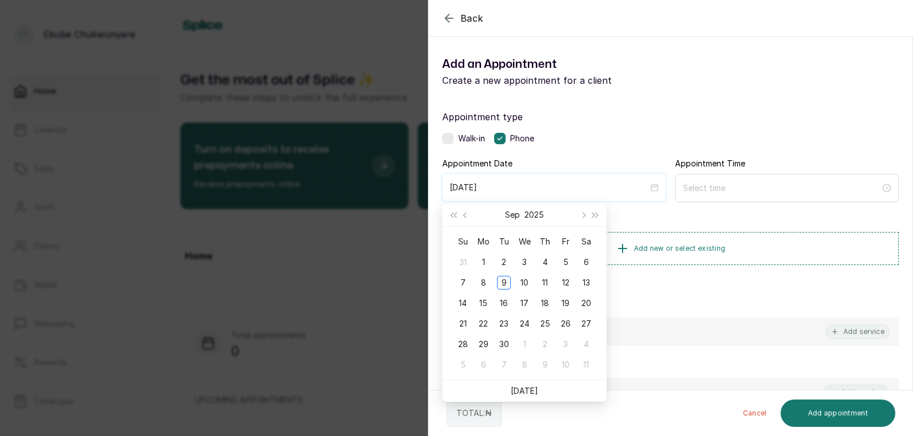
type input "[DATE]"
drag, startPoint x: 523, startPoint y: 280, endPoint x: 577, endPoint y: 262, distance: 57.2
click at [549, 271] on tbody "31 1 2 3 4 5 6 7 8 9 10 11 12 13 14 15 16 17 18 19 20 21 22 23 24 25 26 27 28 2…" at bounding box center [524, 313] width 144 height 123
type input "[DATE]"
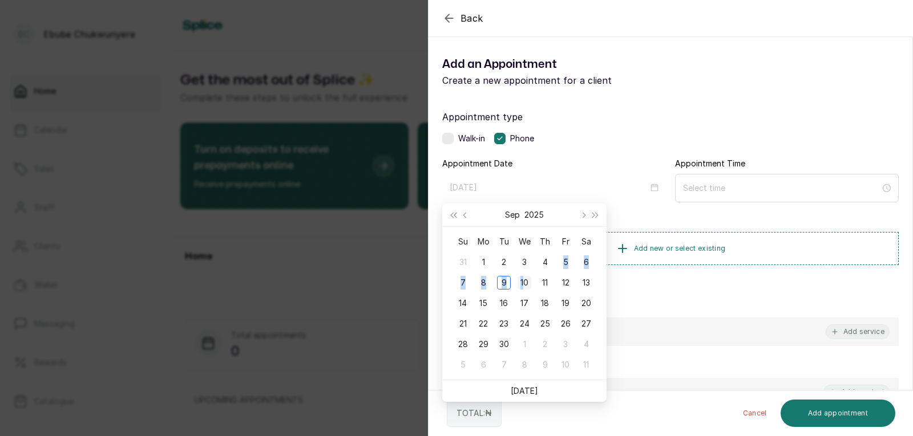
click at [520, 277] on div "10" at bounding box center [524, 283] width 14 height 14
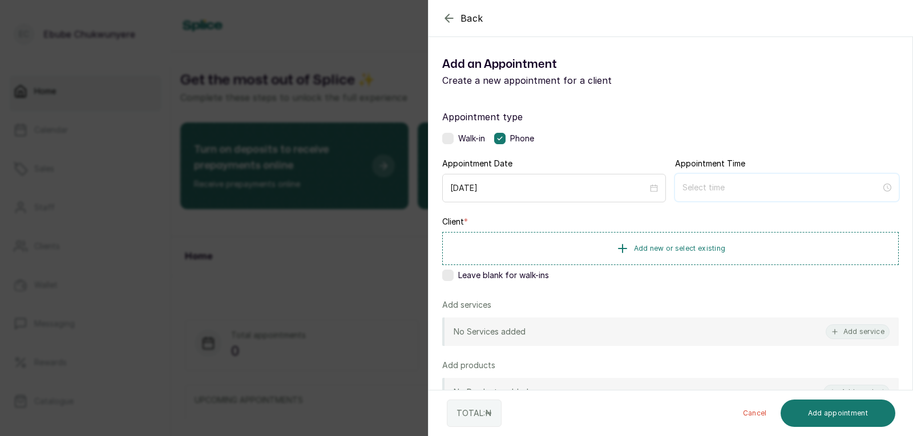
click at [589, 188] on input at bounding box center [781, 187] width 199 height 13
type input "12:03 am"
type input "7:00 am"
type input "12:07 am"
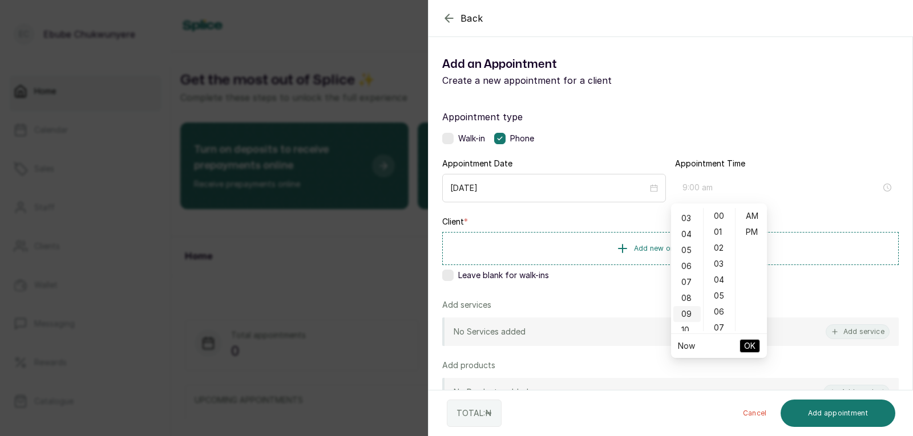
click at [589, 316] on div "09" at bounding box center [686, 314] width 27 height 16
type input "9:00 am"
click at [589, 349] on span "OK" at bounding box center [749, 346] width 11 height 22
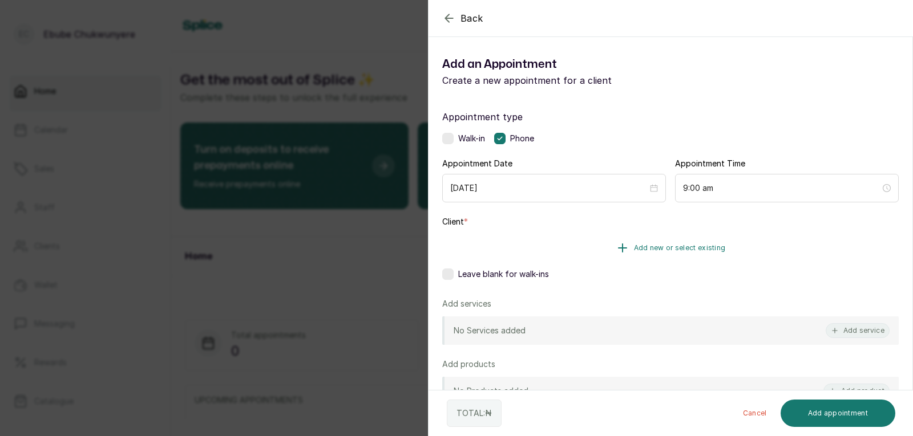
click at [589, 252] on button "Add new or select existing" at bounding box center [670, 248] width 456 height 32
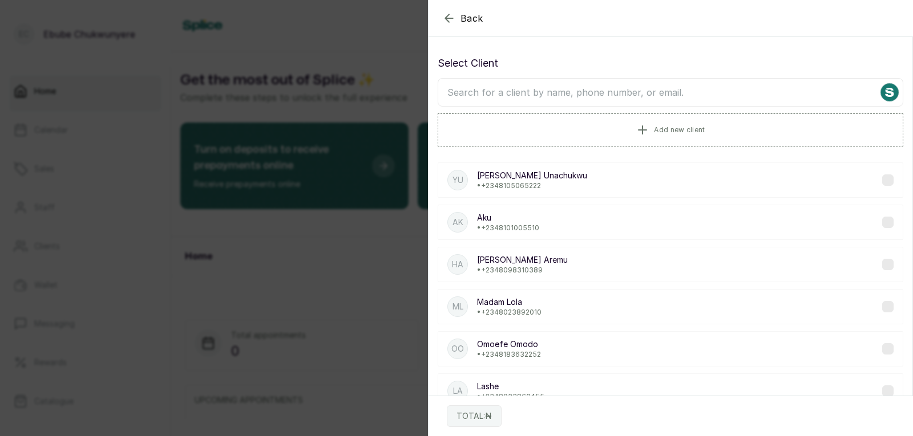
click at [589, 99] on input "text" at bounding box center [671, 92] width 466 height 29
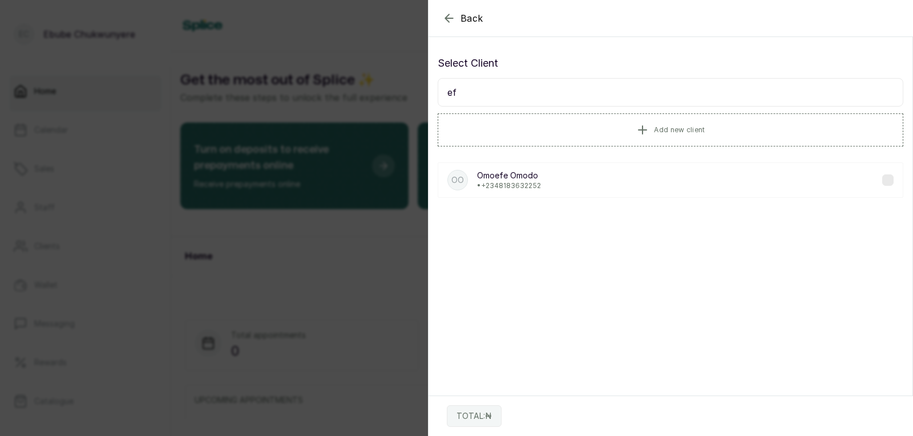
type input "e"
click at [589, 92] on input "mrs [PERSON_NAME]" at bounding box center [671, 92] width 466 height 29
type input "m"
type input "ebehi"
click at [589, 185] on div "Eb Ebehi • [PHONE_NUMBER]" at bounding box center [671, 180] width 466 height 35
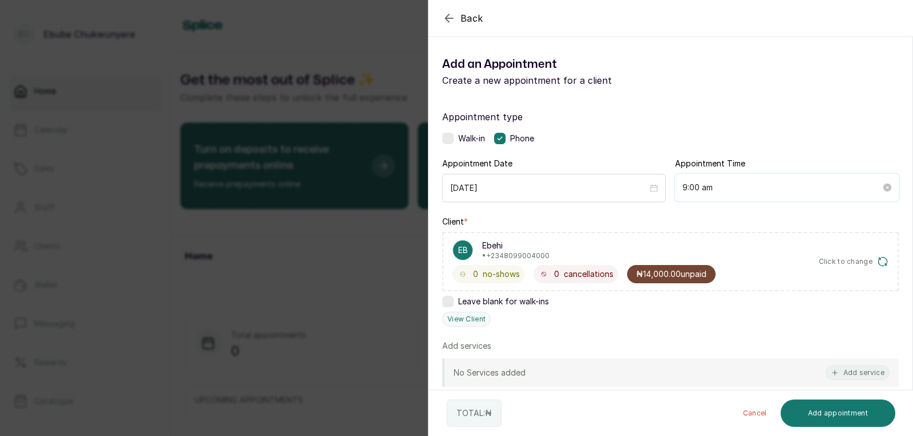
click at [589, 183] on input "9:00 am" at bounding box center [781, 187] width 199 height 13
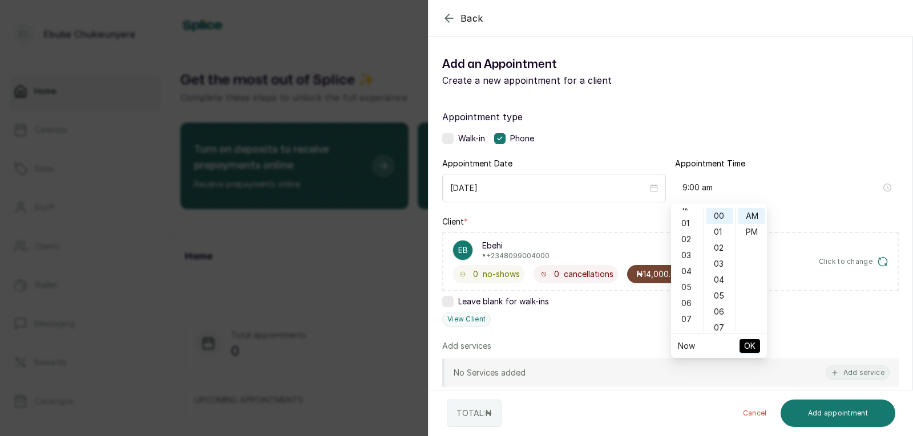
scroll to position [7, 0]
click at [589, 270] on div "04" at bounding box center [686, 273] width 27 height 16
type input "4:00 pm"
click at [589, 233] on div "PM" at bounding box center [751, 232] width 27 height 16
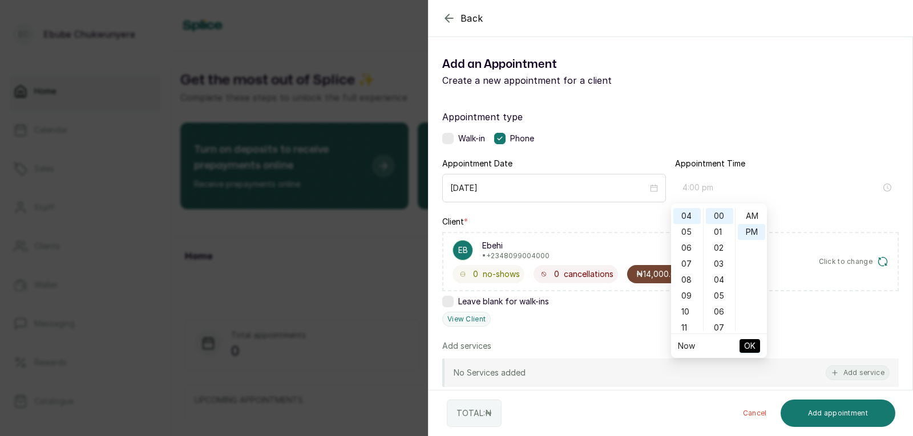
scroll to position [16, 0]
drag, startPoint x: 751, startPoint y: 331, endPoint x: 751, endPoint y: 338, distance: 7.4
click at [589, 338] on div "12 01 02 03 04 05 06 07 08 09 10 11 00 01 02 03 04 05 06 07 08 09 10 11 12 13 1…" at bounding box center [719, 281] width 96 height 155
click at [589, 339] on span "OK" at bounding box center [749, 346] width 11 height 22
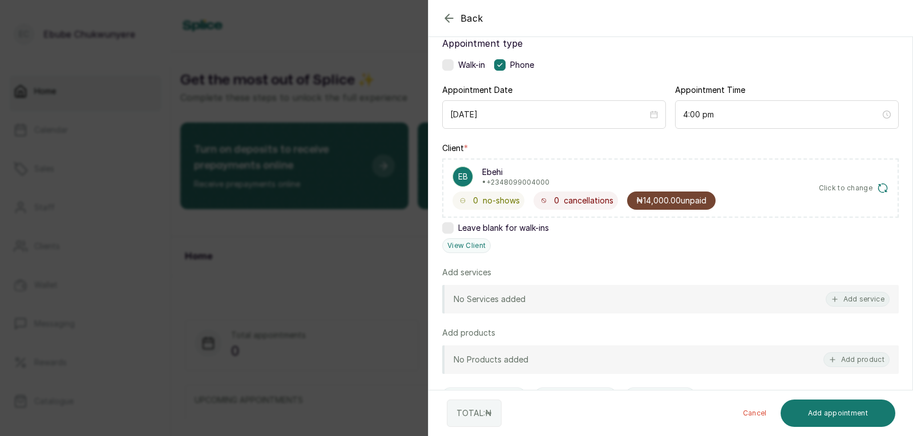
scroll to position [78, 0]
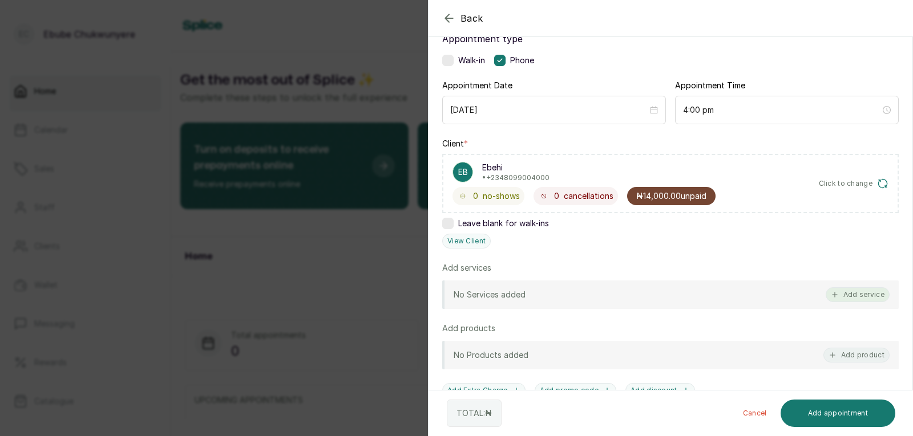
click at [589, 293] on button "Add service" at bounding box center [857, 295] width 64 height 15
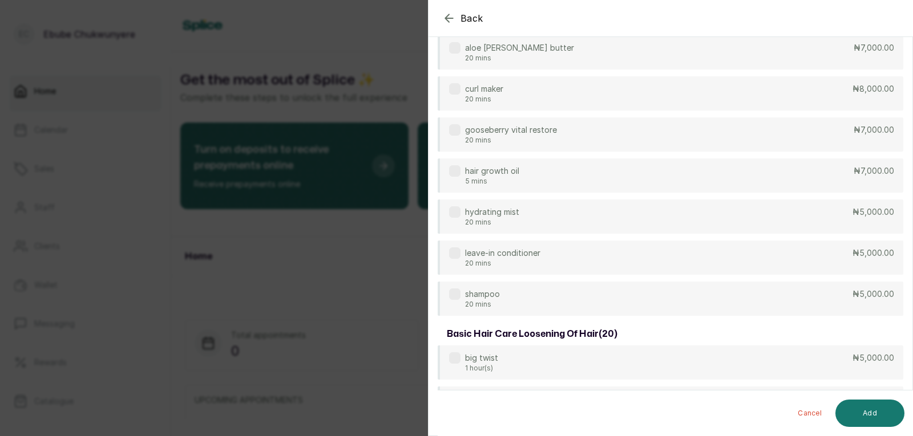
scroll to position [46, 0]
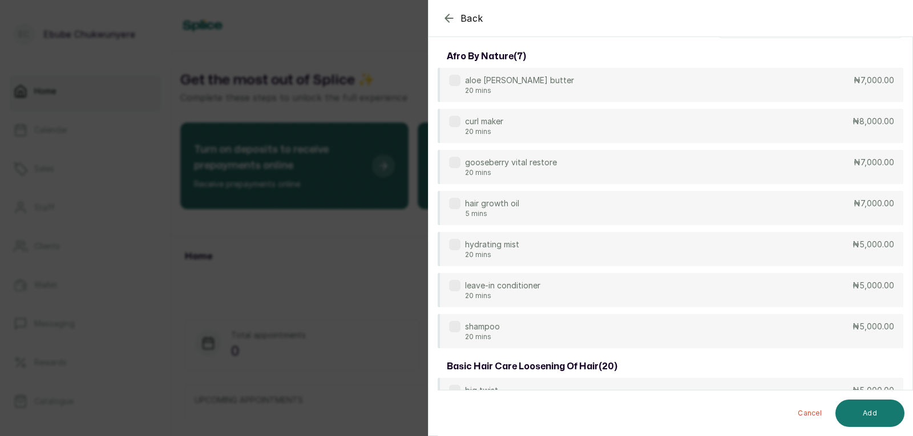
drag, startPoint x: 908, startPoint y: 35, endPoint x: 912, endPoint y: 19, distance: 16.5
click at [589, 19] on div "Back" at bounding box center [884, 18] width 913 height 37
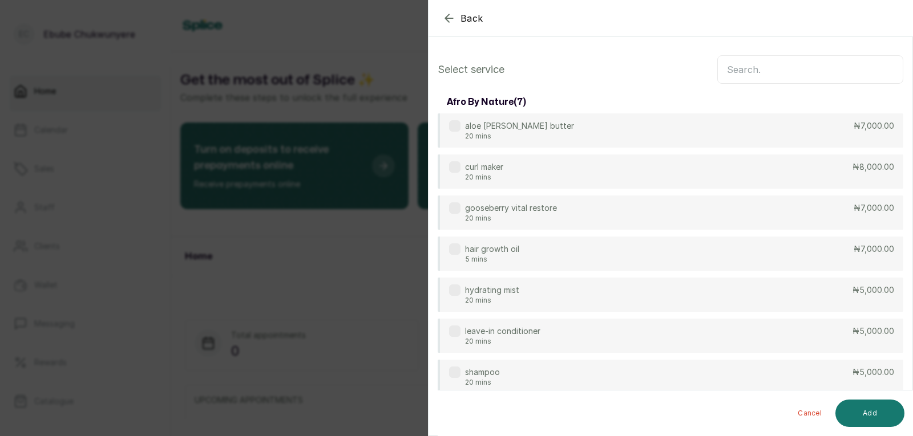
click at [589, 68] on input "text" at bounding box center [810, 69] width 186 height 29
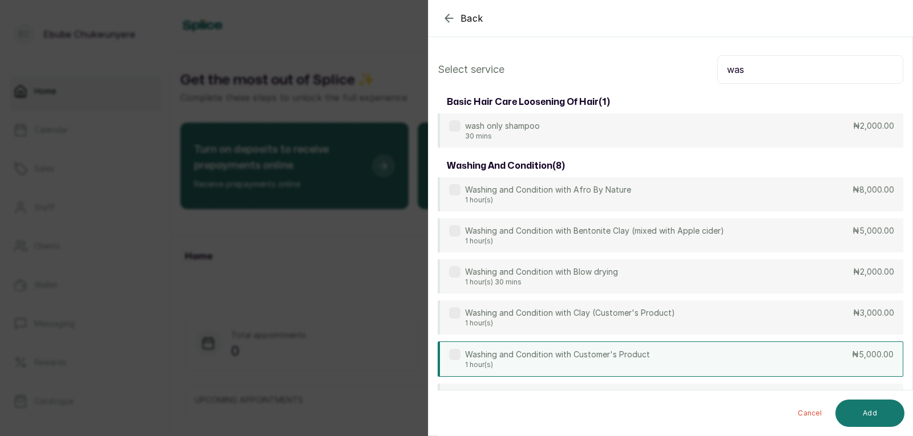
type input "was"
click at [589, 361] on div "Washing and Condition with Customer's Product 1 hour(s) ₦5,000.00" at bounding box center [671, 359] width 466 height 35
click at [589, 409] on button "Add" at bounding box center [869, 413] width 69 height 27
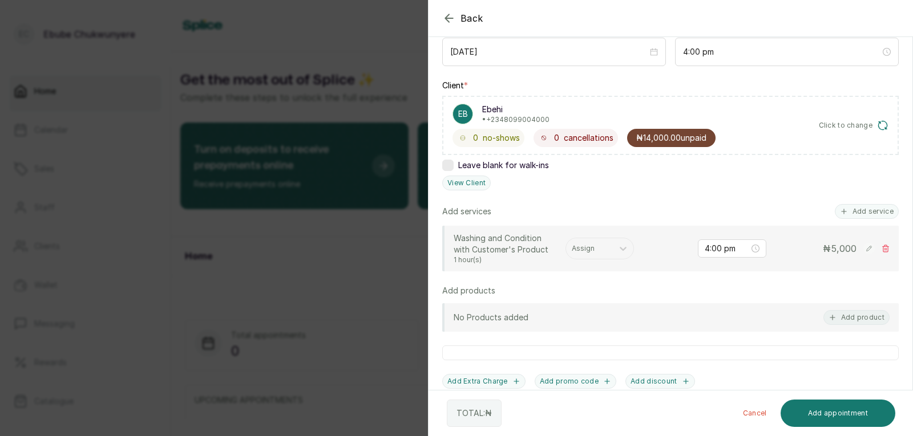
scroll to position [152, 0]
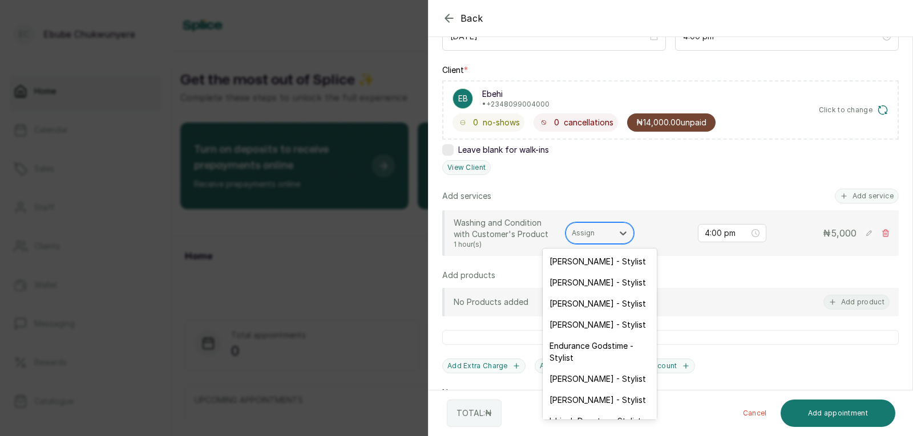
click at [589, 233] on div "Assign" at bounding box center [589, 233] width 47 height 15
click at [588, 404] on div "[PERSON_NAME] - Stylist" at bounding box center [600, 400] width 114 height 21
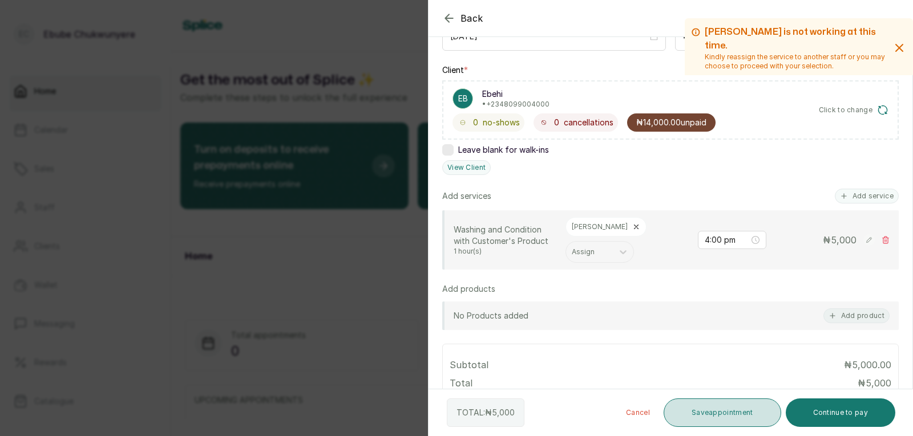
click at [589, 408] on button "Save appointment" at bounding box center [722, 413] width 118 height 29
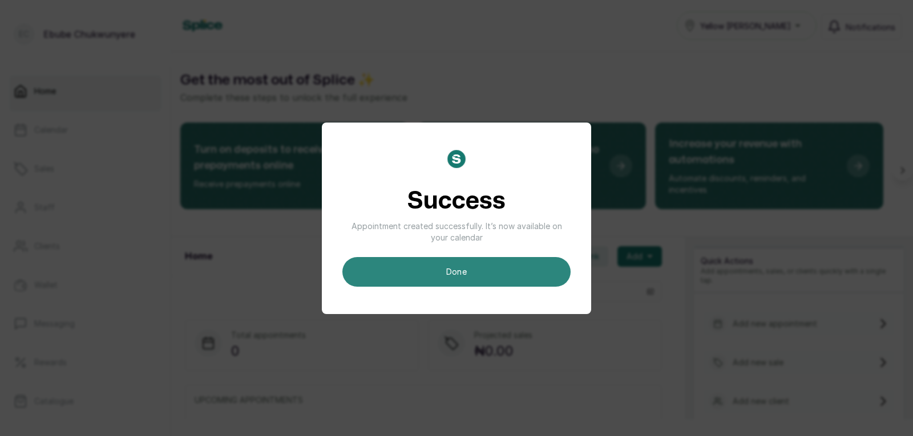
click at [547, 265] on button "done" at bounding box center [456, 272] width 228 height 30
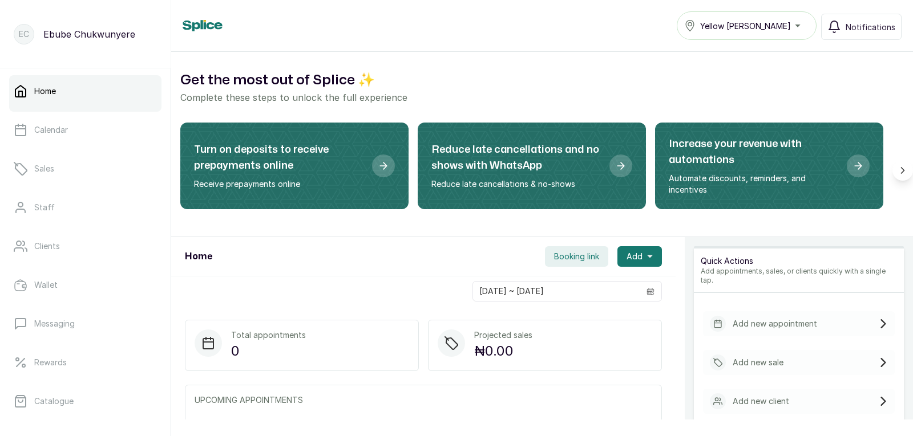
click at [589, 314] on div "Add new appointment" at bounding box center [799, 323] width 192 height 25
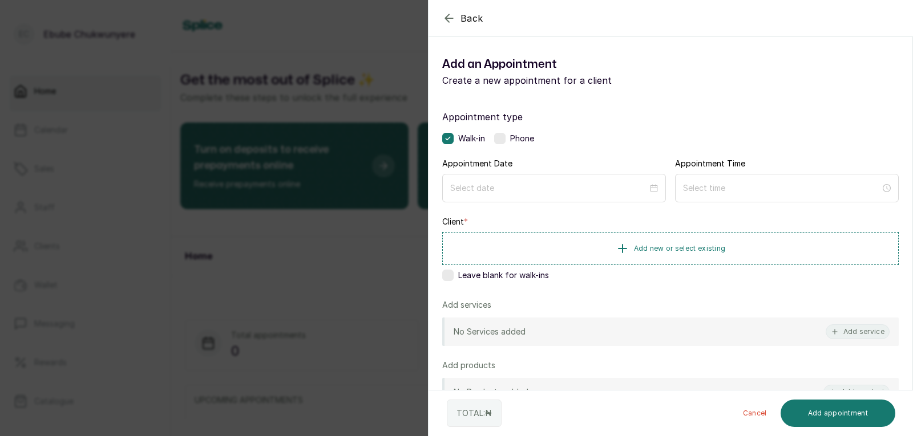
click at [503, 138] on label at bounding box center [499, 138] width 11 height 11
click at [510, 203] on div "Appointment type Walk-in Phone Appointment Date Appointment Time Client * Add n…" at bounding box center [670, 327] width 484 height 462
click at [511, 189] on input at bounding box center [549, 187] width 199 height 13
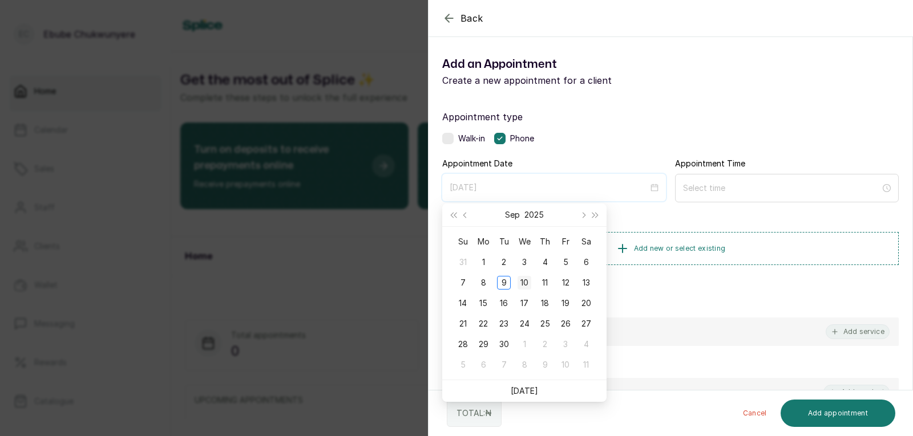
type input "[DATE]"
click at [523, 277] on div "10" at bounding box center [524, 283] width 14 height 14
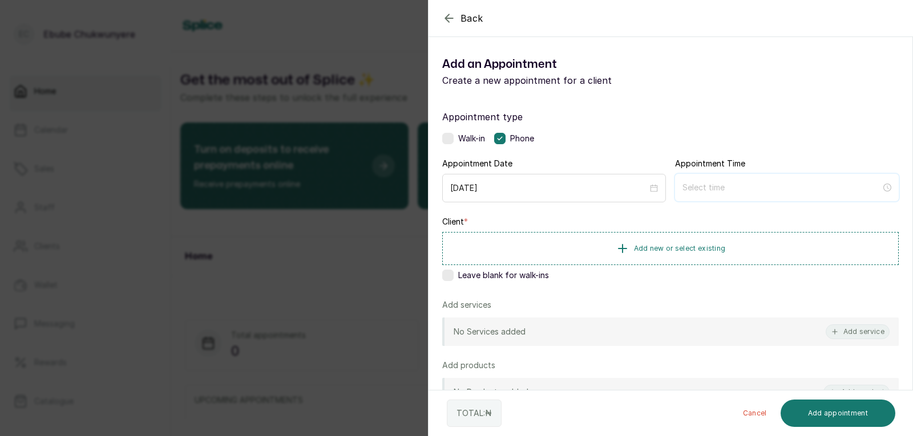
click at [589, 187] on input at bounding box center [781, 187] width 199 height 13
click at [589, 277] on div "04" at bounding box center [686, 280] width 27 height 16
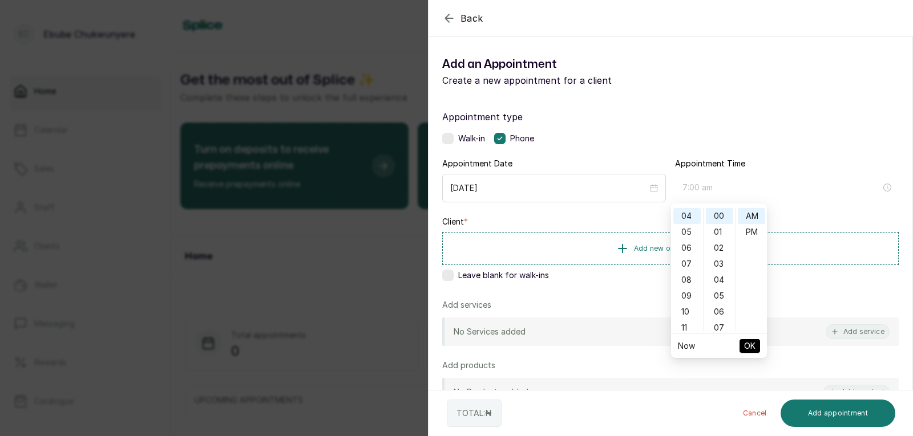
scroll to position [64, 0]
type input "4:00 pm"
click at [589, 230] on div "PM" at bounding box center [751, 232] width 27 height 16
click at [589, 344] on span "OK" at bounding box center [749, 346] width 11 height 22
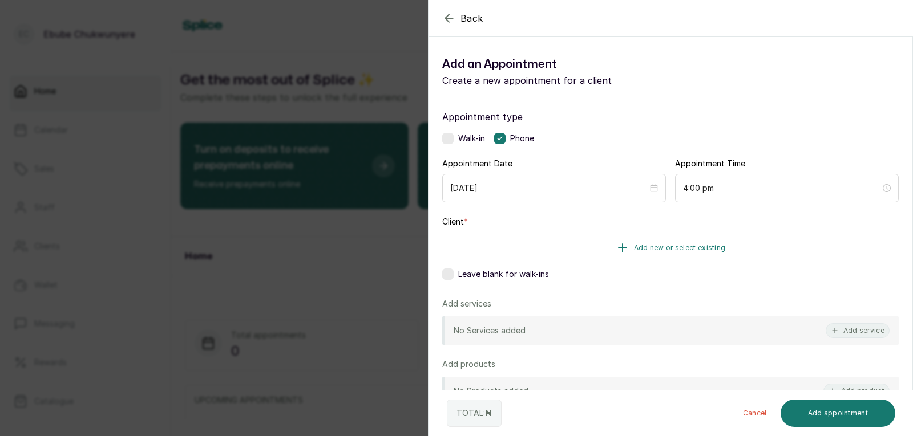
click at [589, 244] on button "Add new or select existing" at bounding box center [670, 248] width 456 height 32
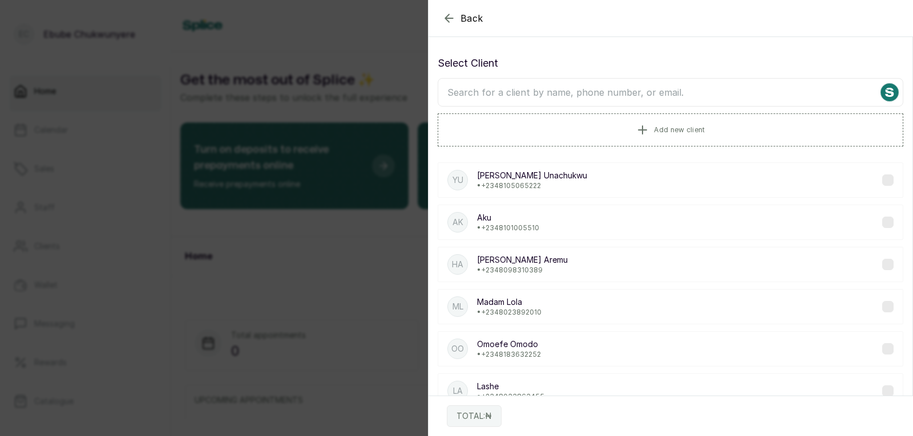
click at [589, 88] on input "text" at bounding box center [671, 92] width 466 height 29
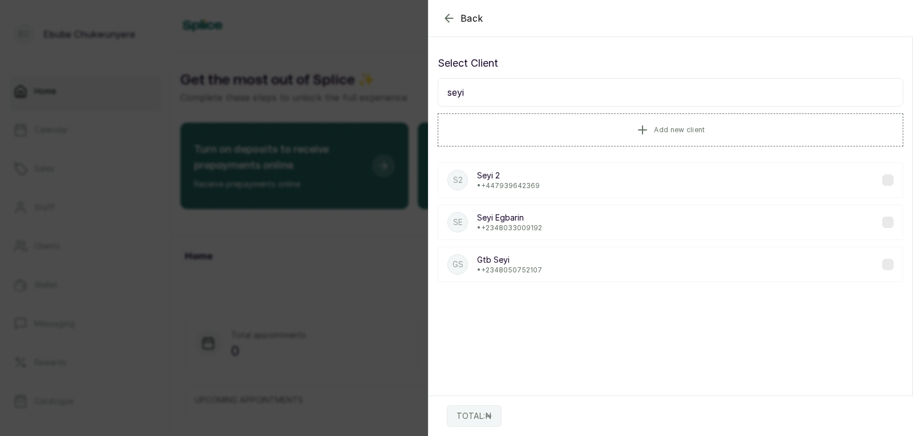
type input "seyi"
click at [589, 262] on div "GS Gtb Seyi • [PHONE_NUMBER]" at bounding box center [671, 264] width 466 height 35
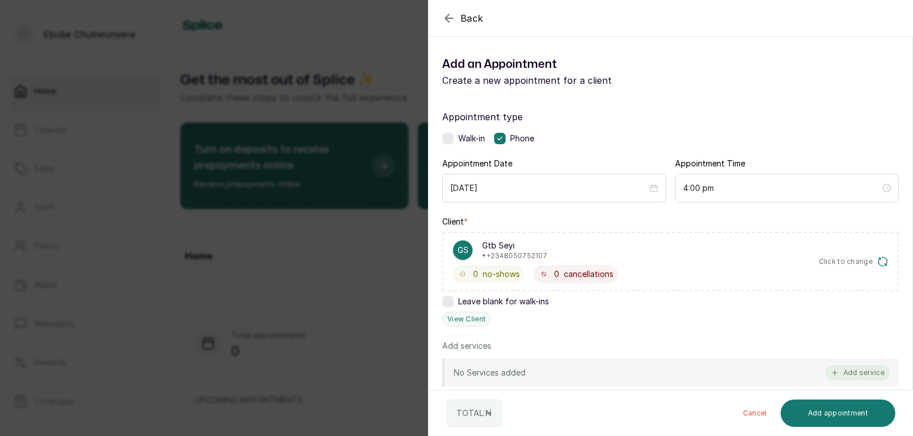
click at [589, 371] on button "Add service" at bounding box center [857, 373] width 64 height 15
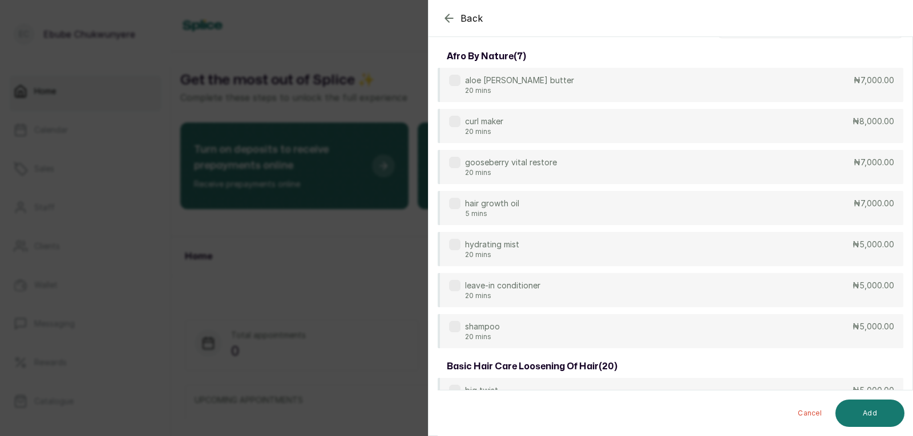
scroll to position [22, 0]
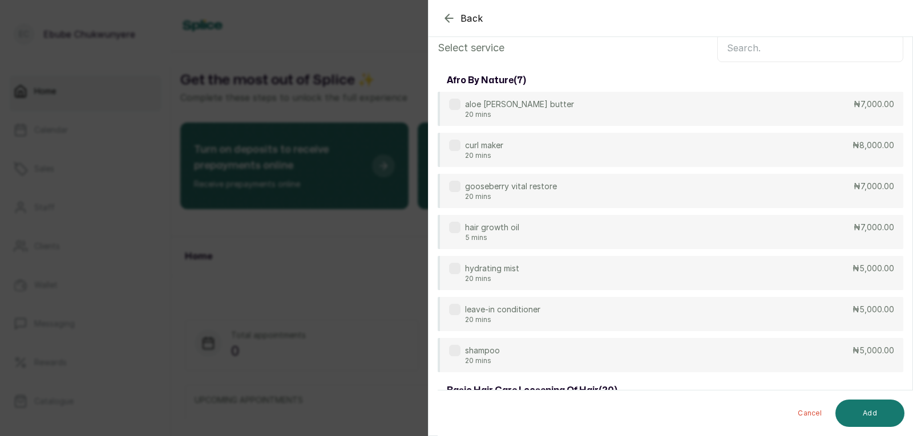
click at [589, 54] on input "text" at bounding box center [810, 48] width 186 height 29
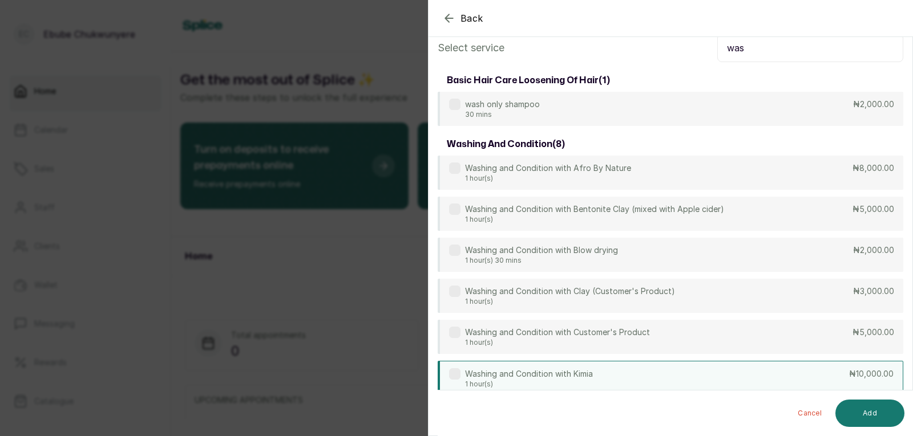
type input "was"
click at [589, 376] on div "Washing and Condition with Kimia 1 hour(s) ₦10,000.00" at bounding box center [671, 378] width 466 height 35
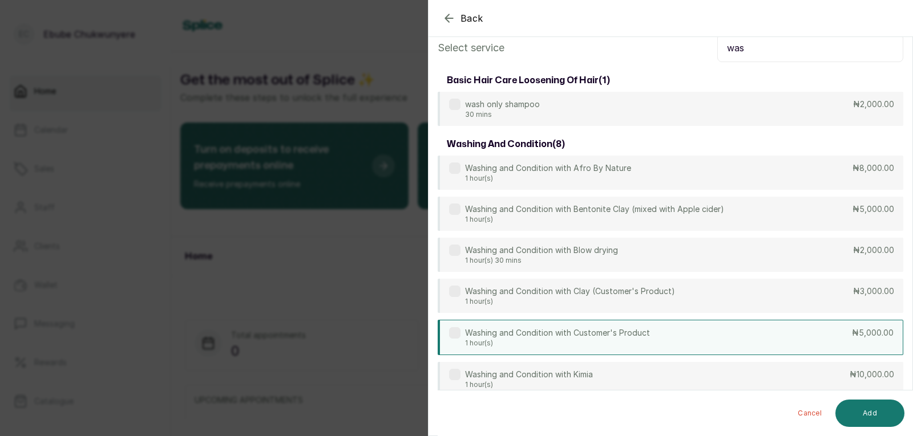
click at [589, 329] on div "Washing and Condition with Customer's Product 1 hour(s) ₦5,000.00" at bounding box center [671, 337] width 466 height 35
click at [589, 413] on button "Add" at bounding box center [869, 413] width 69 height 27
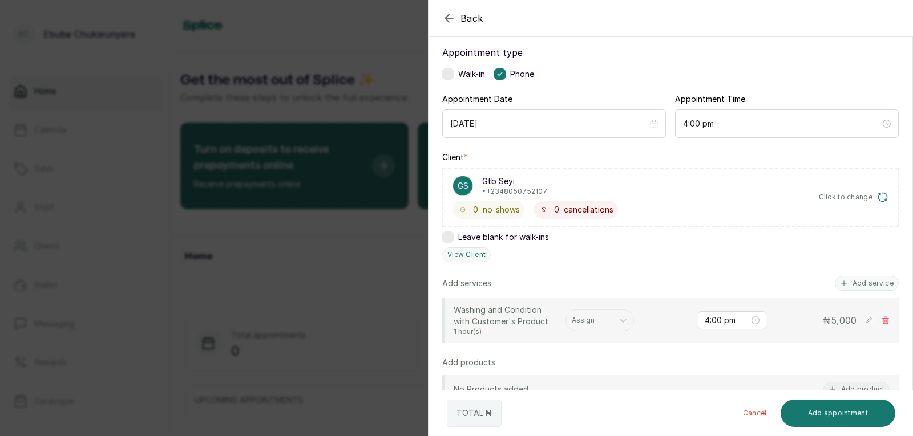
scroll to position [67, 0]
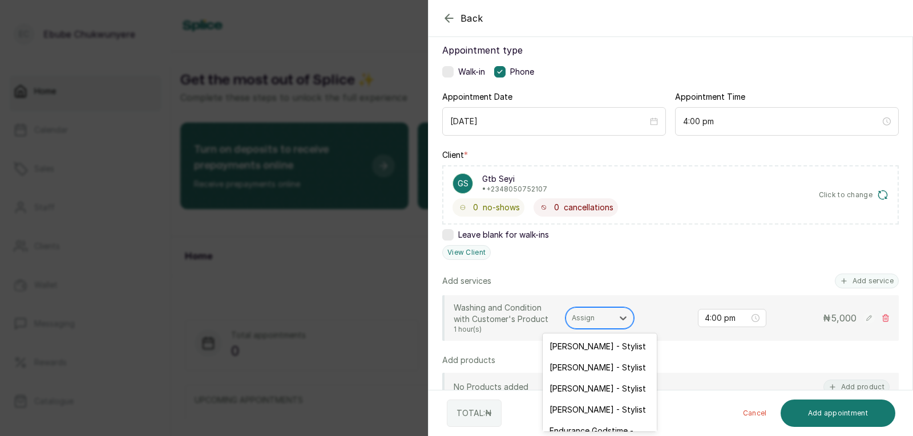
click at [589, 320] on div at bounding box center [589, 318] width 35 height 10
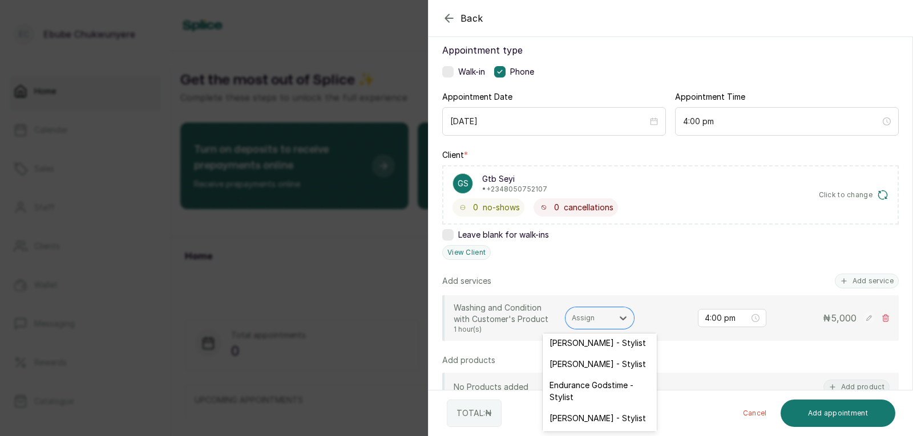
scroll to position [68, 0]
click at [589, 408] on div "[PERSON_NAME] - Stylist" at bounding box center [600, 416] width 114 height 21
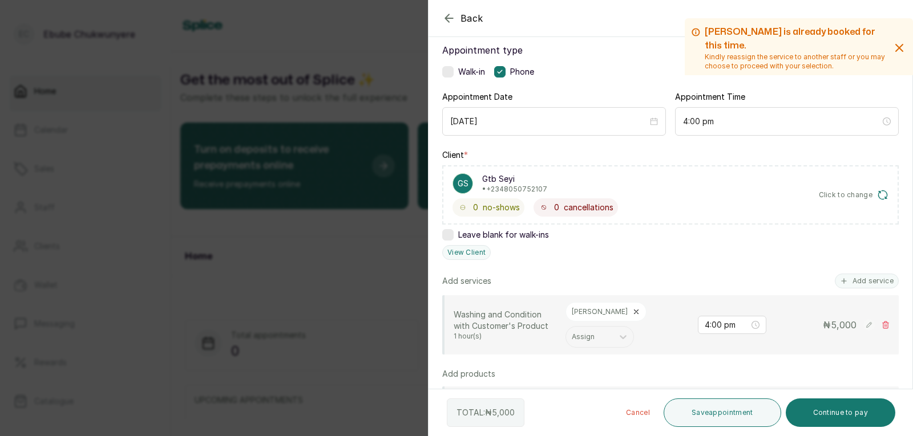
click at [589, 311] on icon at bounding box center [636, 312] width 4 height 4
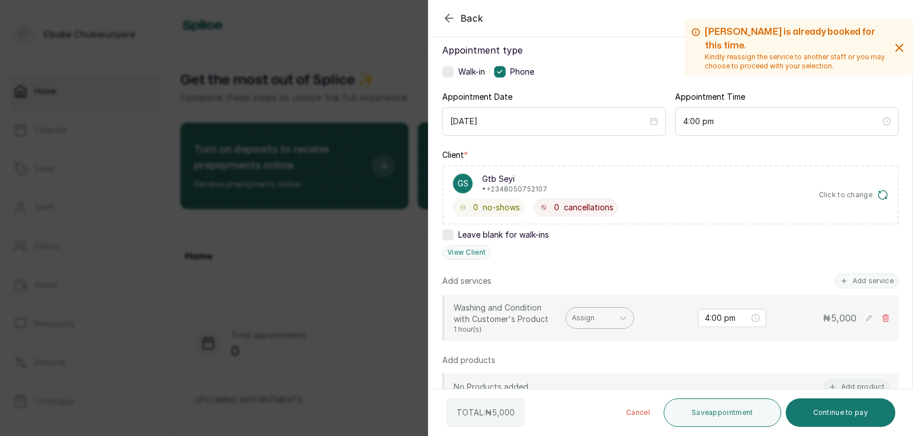
click at [589, 318] on div at bounding box center [589, 318] width 35 height 10
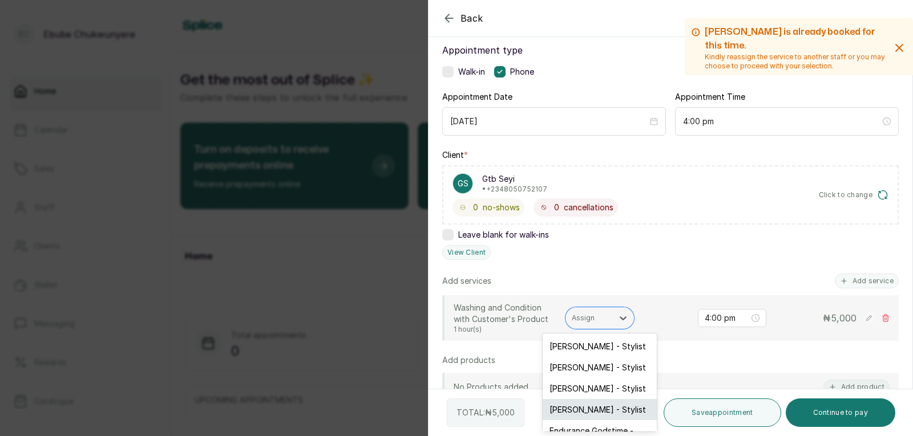
click at [589, 405] on div "[PERSON_NAME] - Stylist" at bounding box center [600, 409] width 114 height 21
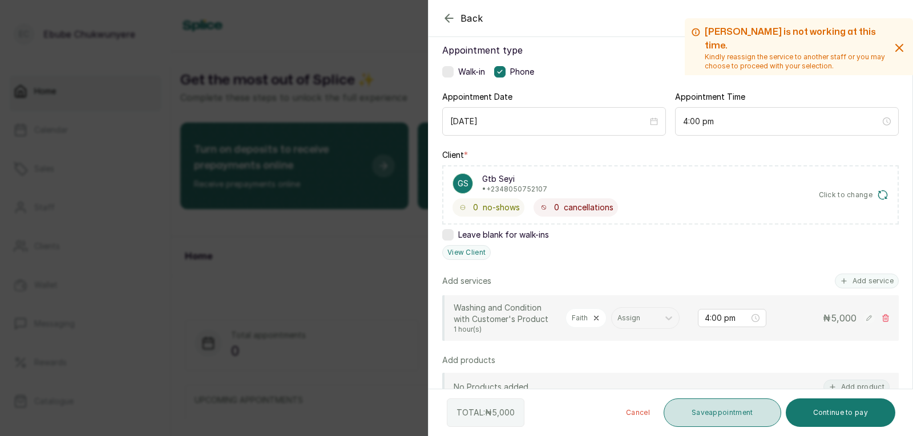
click at [589, 410] on button "Save appointment" at bounding box center [722, 413] width 118 height 29
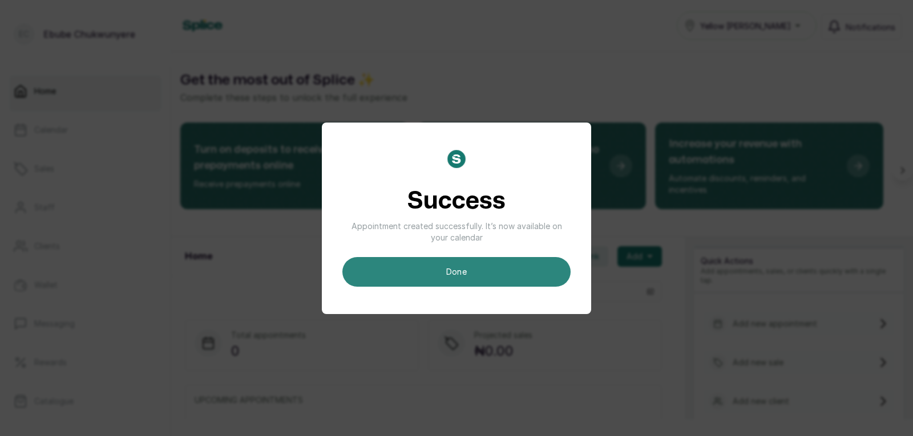
click at [524, 266] on button "done" at bounding box center [456, 272] width 228 height 30
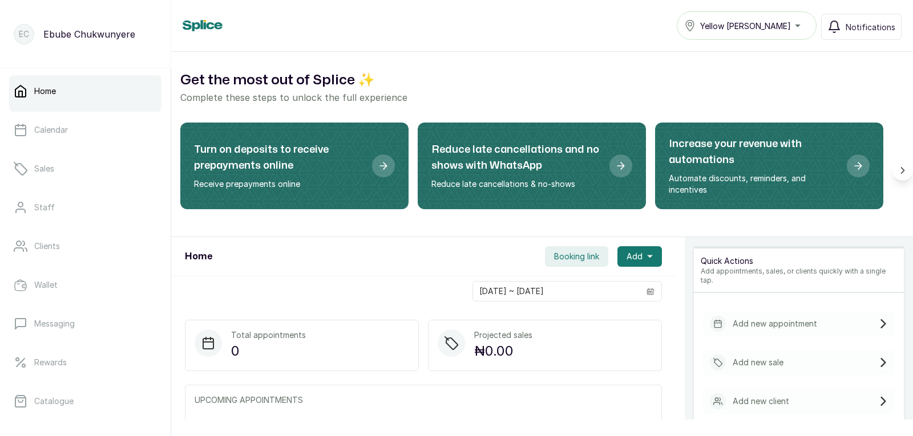
click at [589, 311] on div "Add new appointment" at bounding box center [799, 323] width 192 height 25
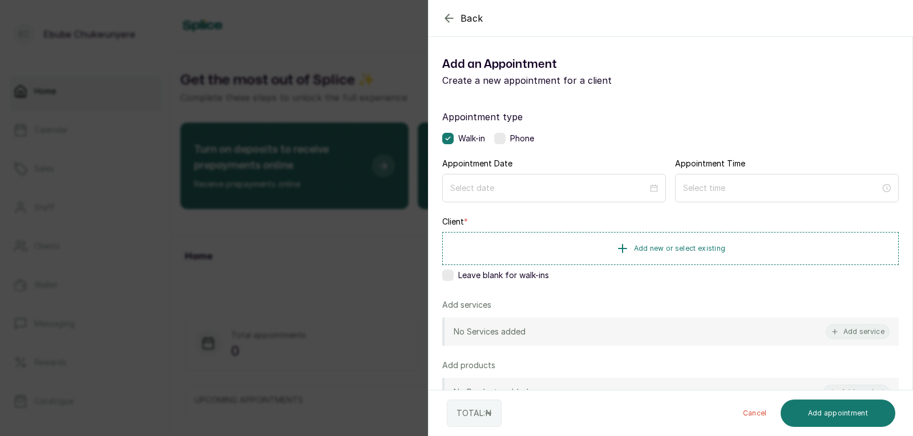
click at [502, 135] on label at bounding box center [499, 138] width 11 height 11
click at [546, 191] on input at bounding box center [549, 187] width 199 height 13
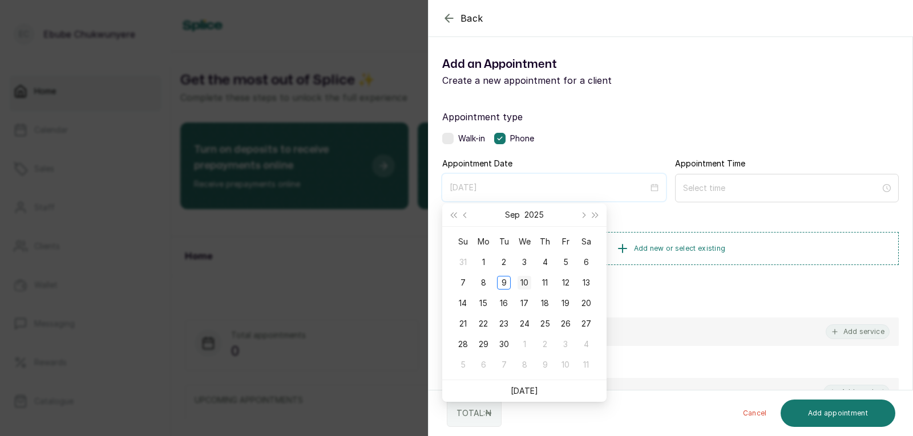
type input "[DATE]"
click at [521, 280] on div "10" at bounding box center [524, 283] width 14 height 14
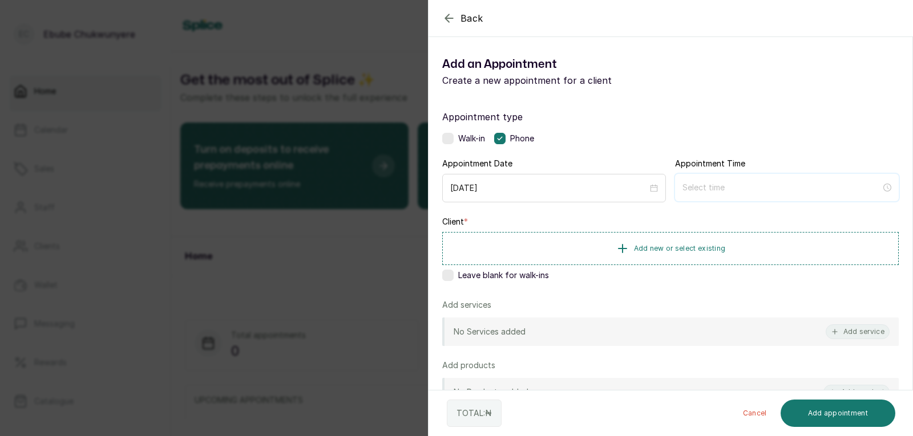
click at [589, 191] on input at bounding box center [781, 187] width 199 height 13
click at [589, 274] on div "04" at bounding box center [686, 280] width 27 height 16
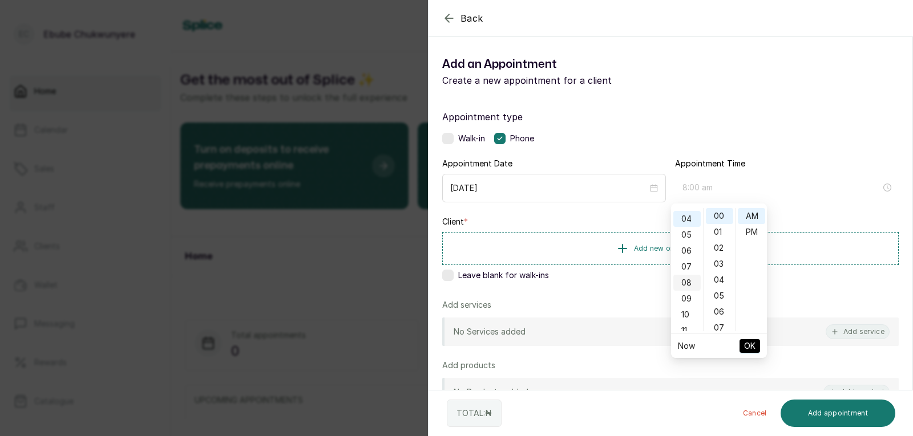
scroll to position [64, 0]
type input "4:00 pm"
click at [589, 230] on div "PM" at bounding box center [751, 232] width 27 height 16
click at [589, 343] on span "OK" at bounding box center [749, 346] width 11 height 22
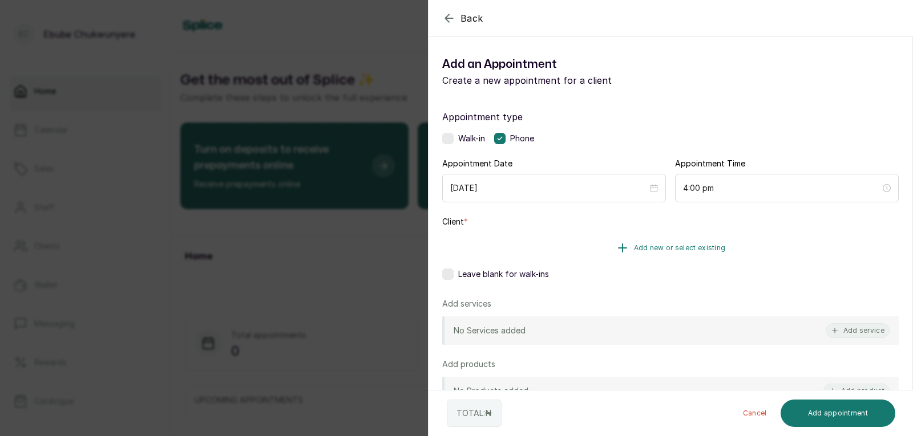
click at [589, 234] on button "Add new or select existing" at bounding box center [670, 248] width 456 height 32
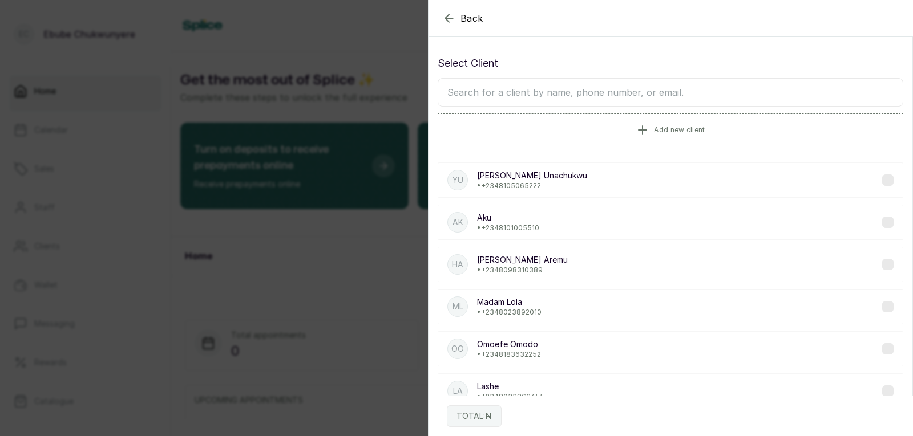
click at [589, 92] on input "text" at bounding box center [671, 92] width 466 height 29
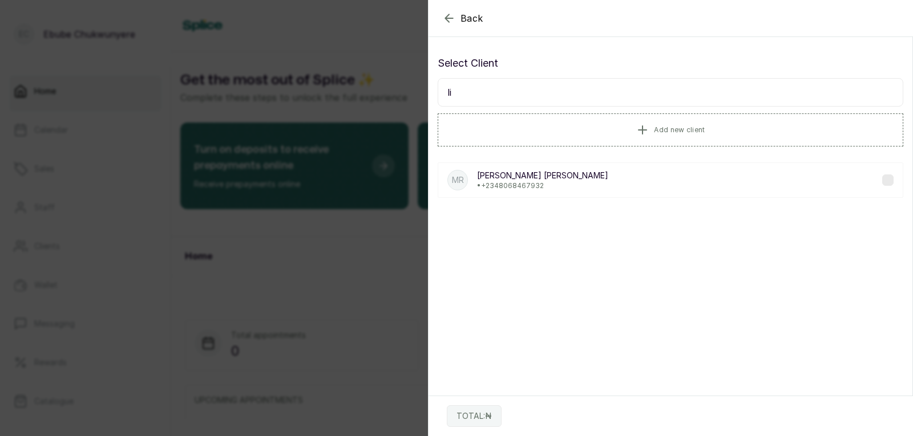
type input "l"
